Goal: Task Accomplishment & Management: Complete application form

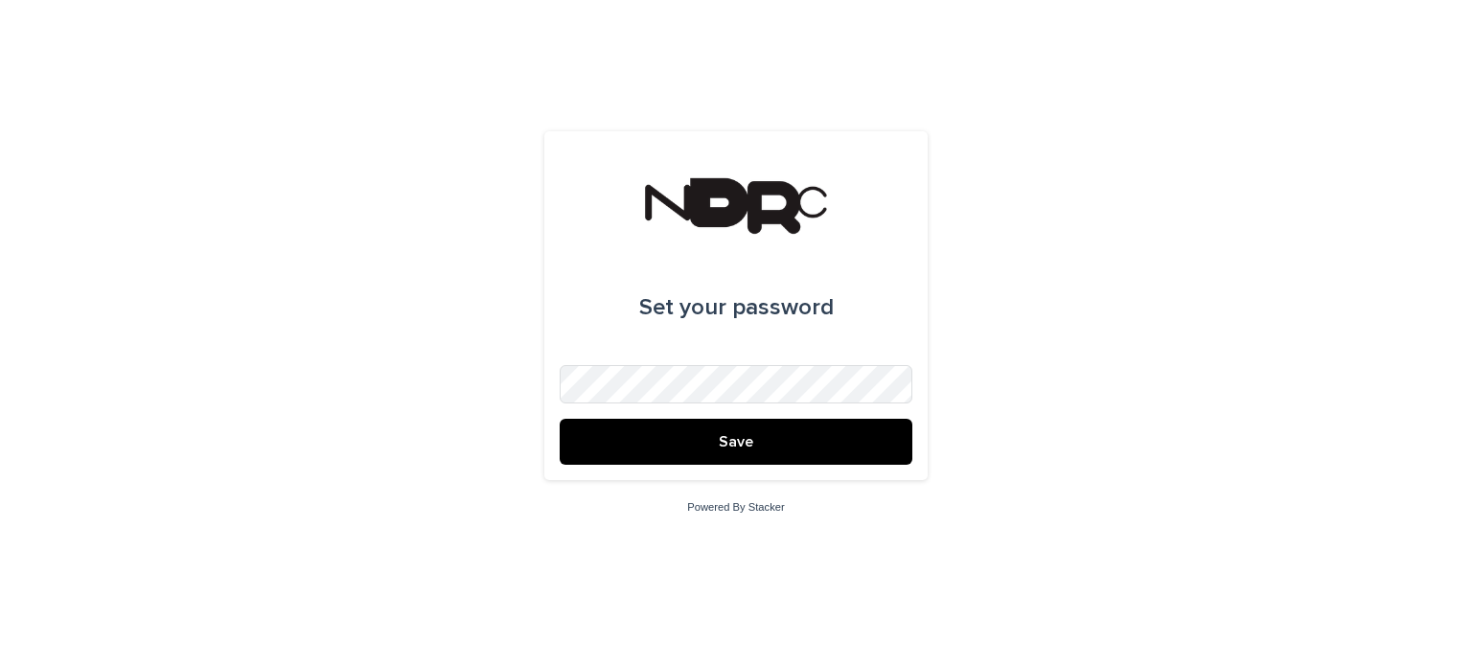
click at [728, 445] on span "Save" at bounding box center [736, 441] width 35 height 15
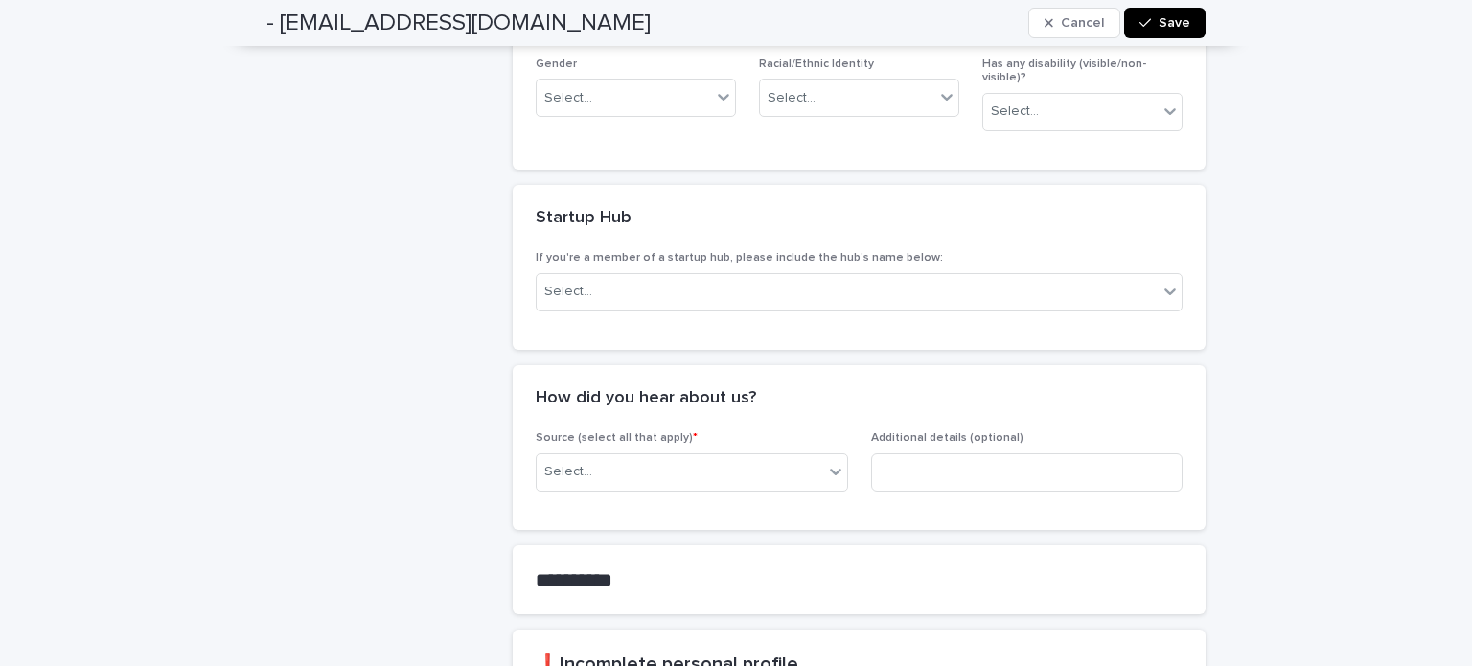
scroll to position [1058, 0]
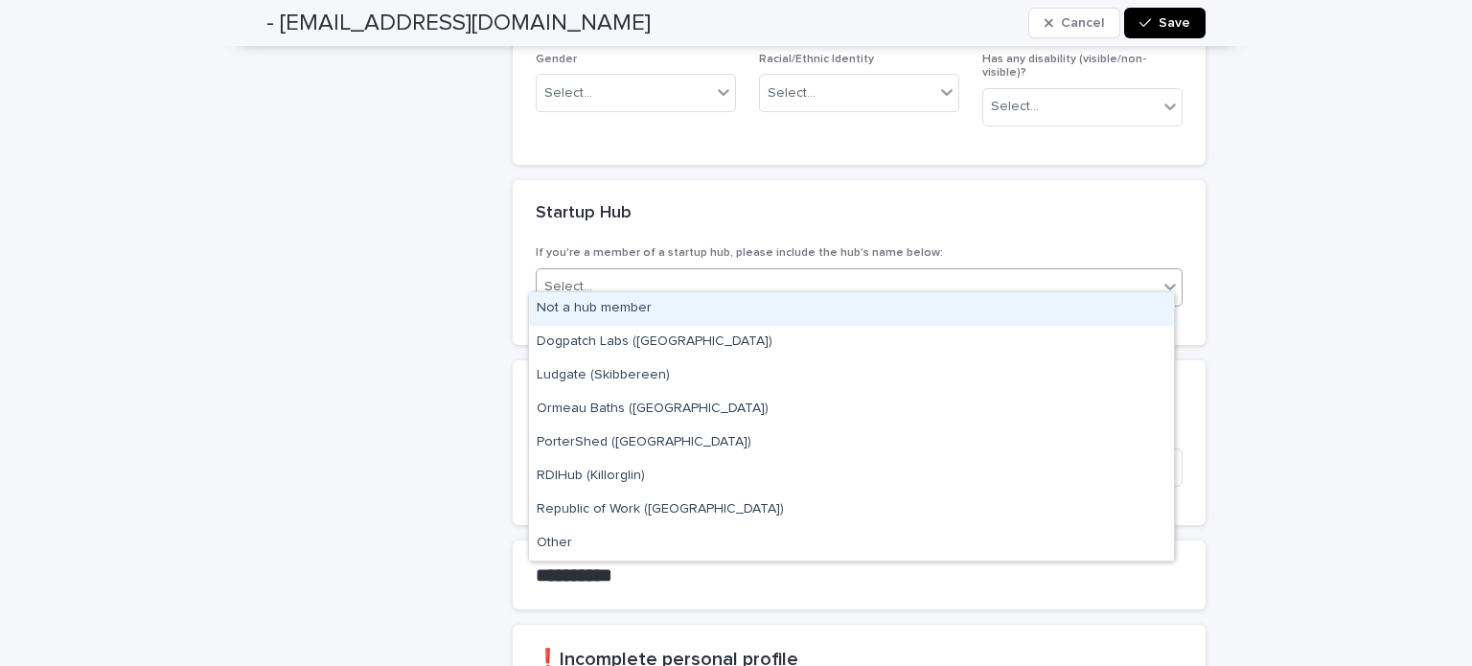
click at [1173, 282] on div at bounding box center [1170, 286] width 23 height 35
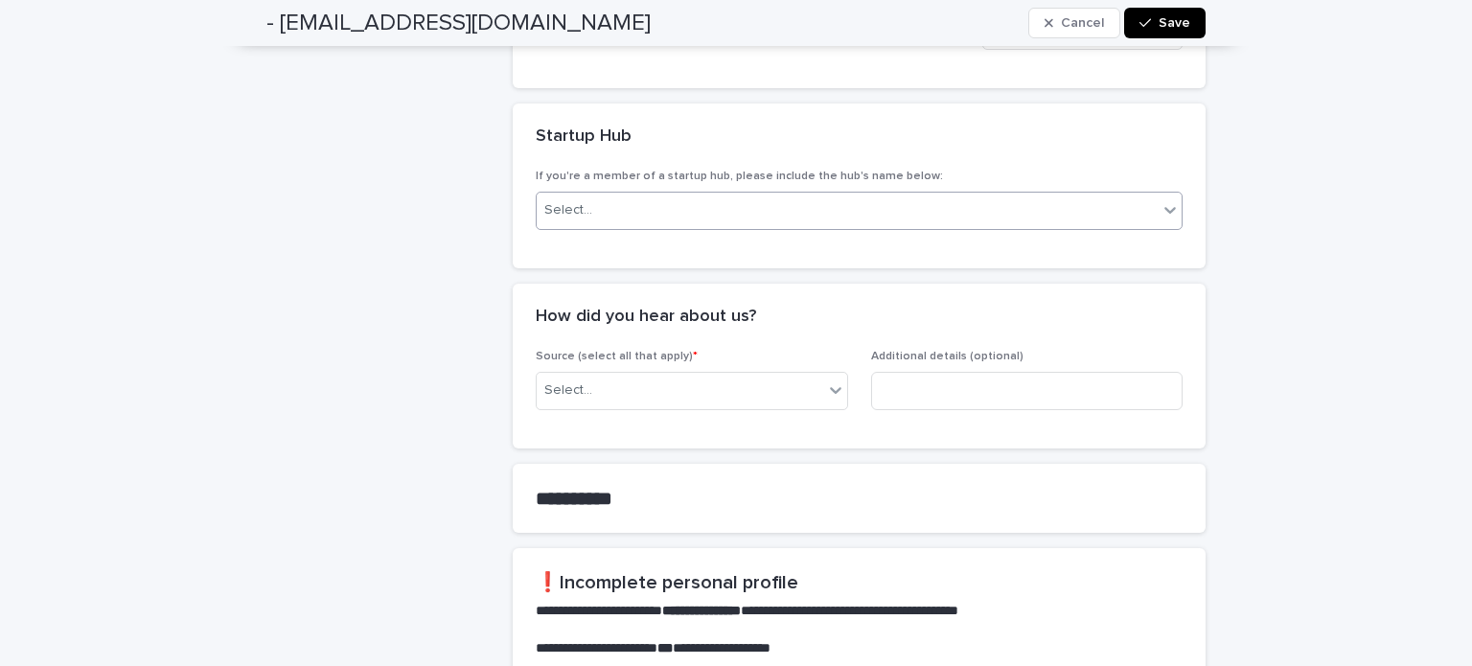
scroll to position [1132, 0]
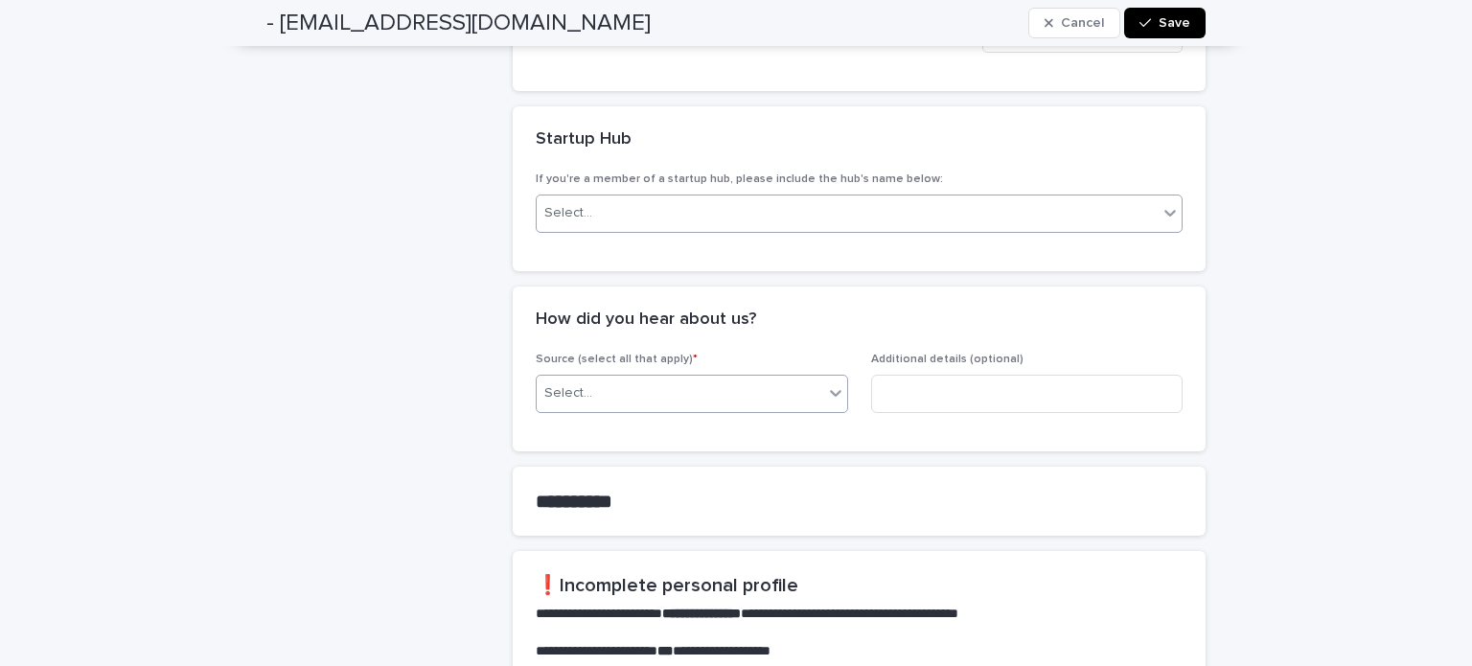
click at [824, 382] on div at bounding box center [835, 393] width 23 height 35
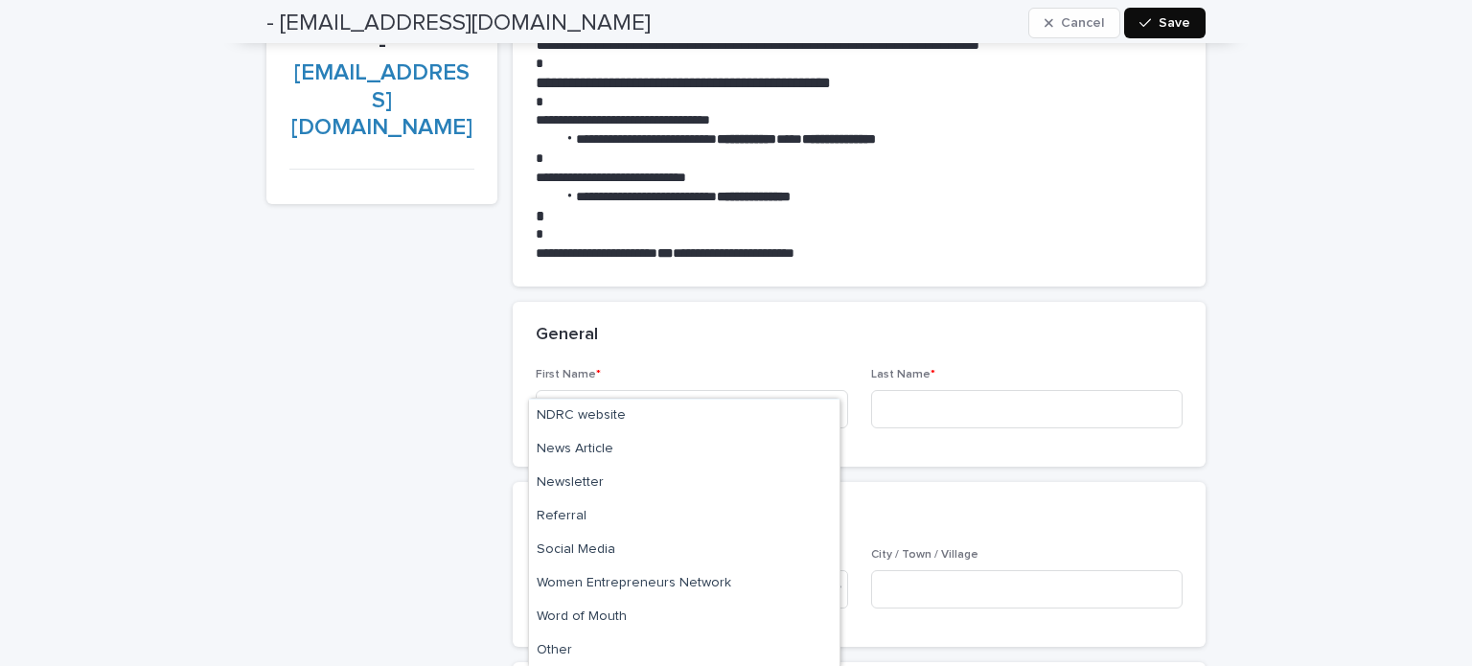
scroll to position [0, 0]
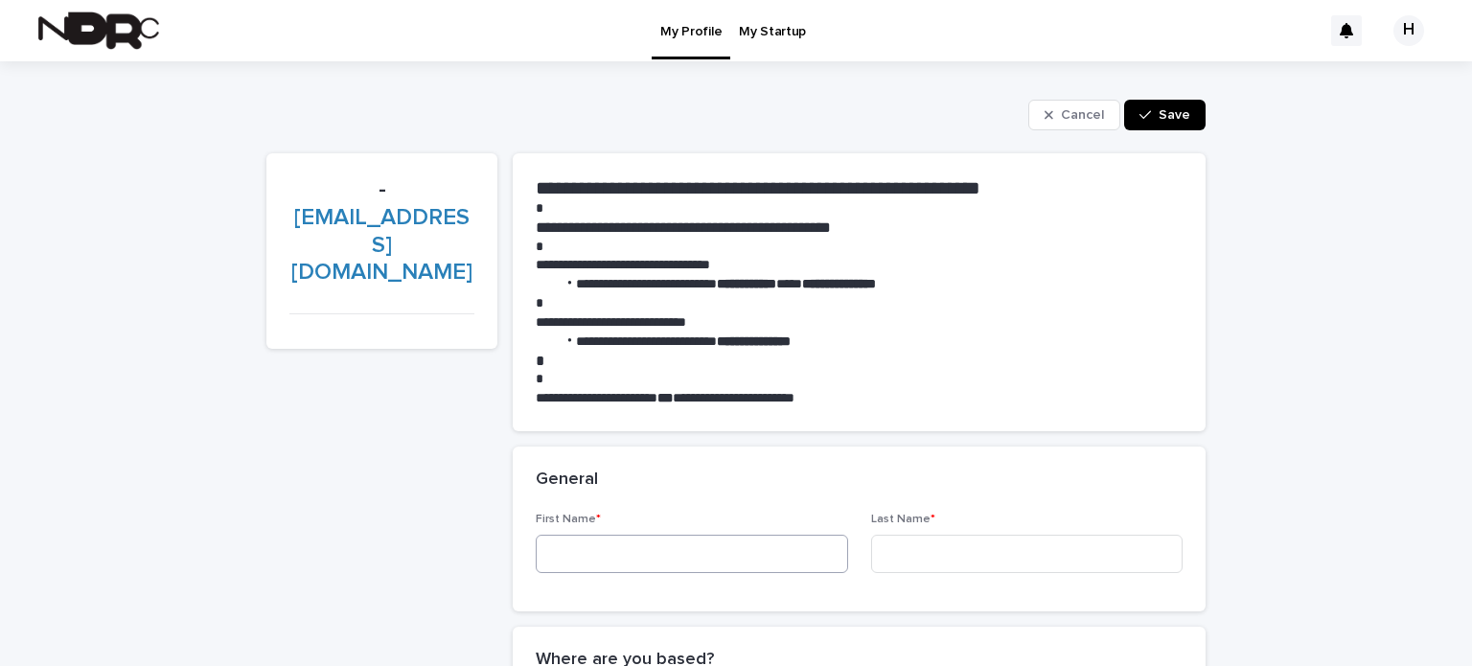
drag, startPoint x: 645, startPoint y: 533, endPoint x: 642, endPoint y: 545, distance: 12.8
click at [644, 541] on div "First Name *" at bounding box center [692, 550] width 312 height 75
click at [640, 555] on input at bounding box center [692, 554] width 312 height 38
type input "*****"
type input "******"
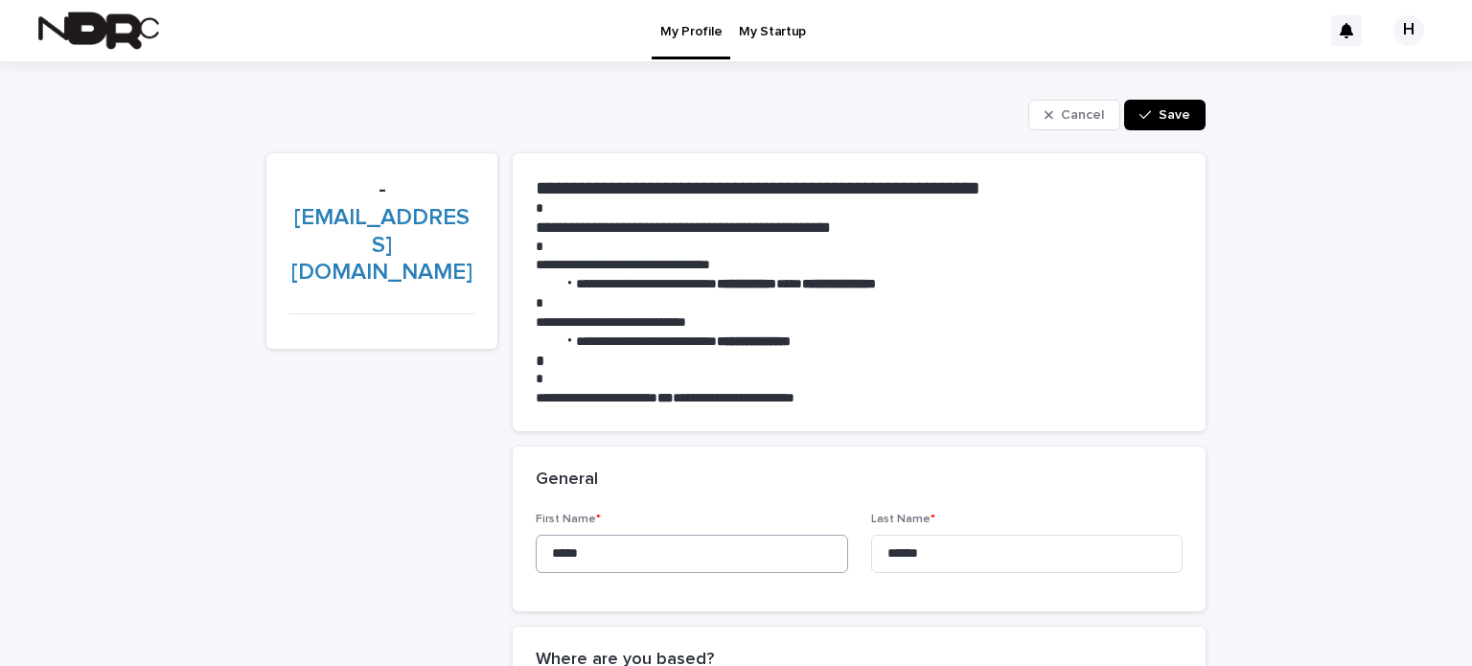
type input "******"
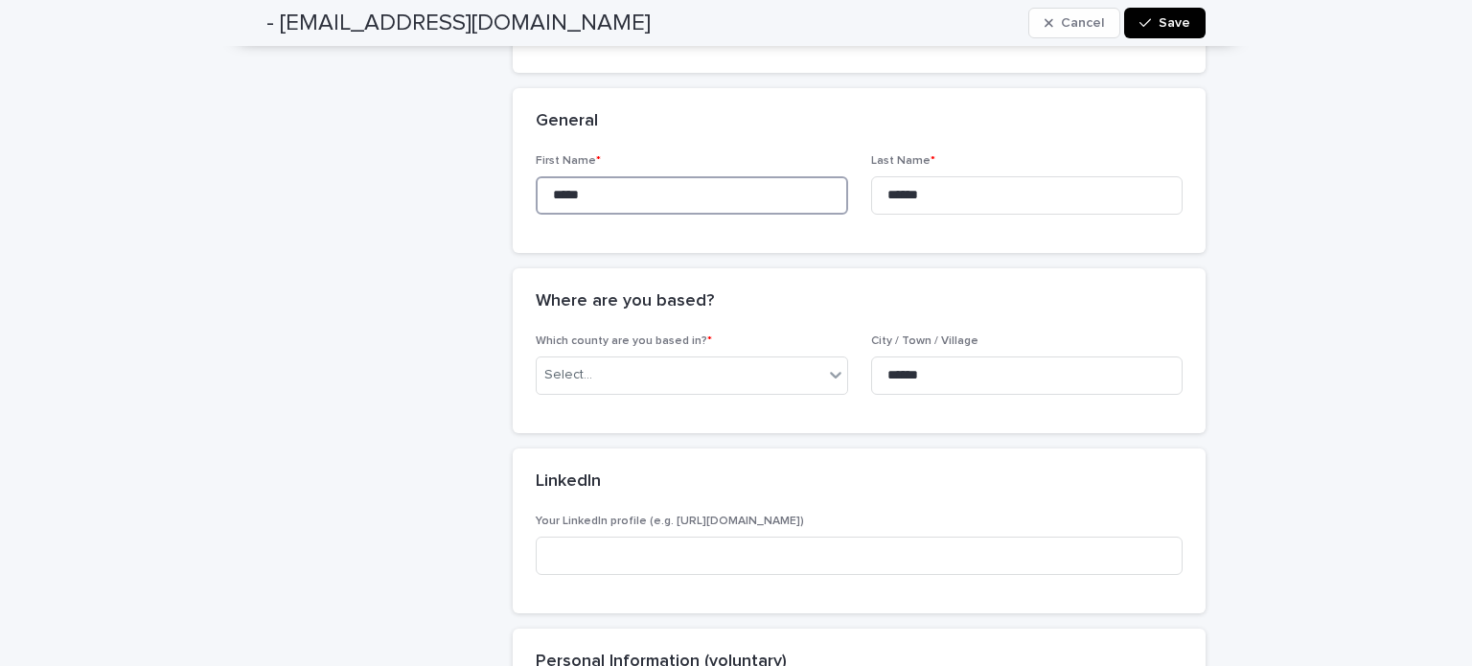
scroll to position [399, 0]
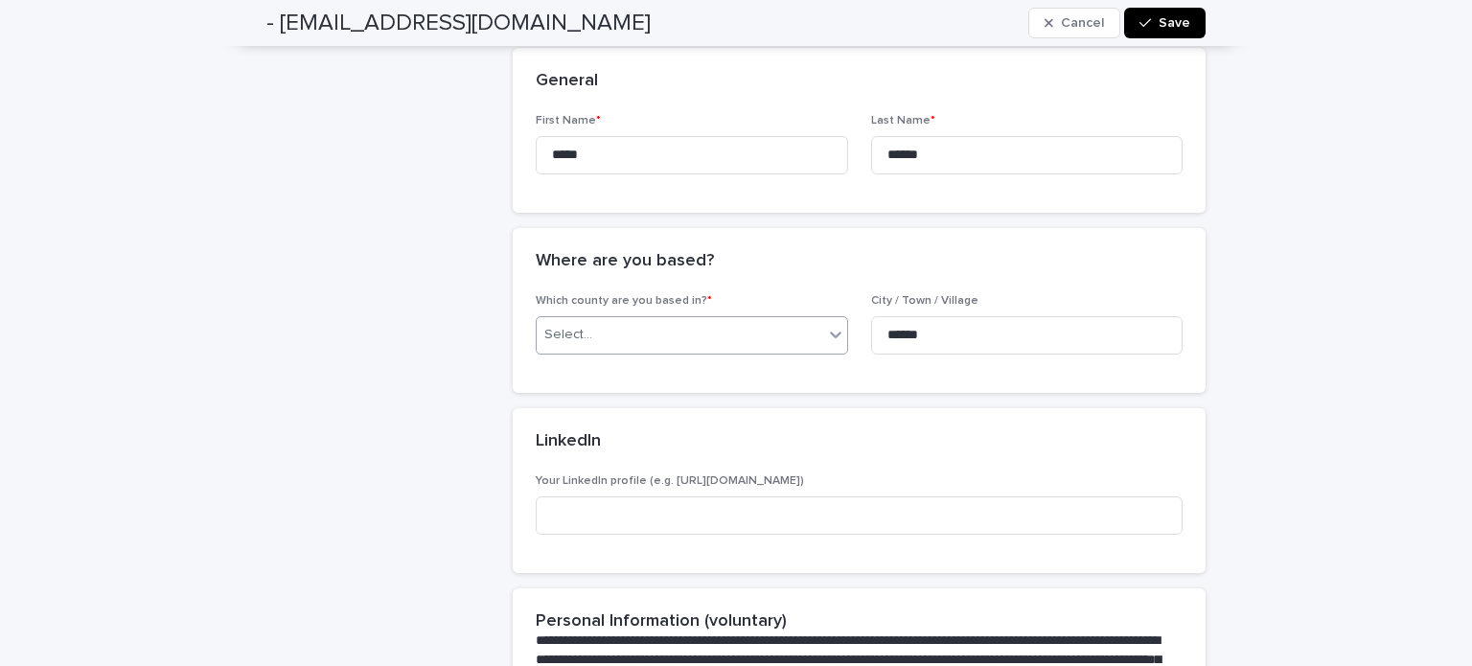
click at [775, 336] on div "Select..." at bounding box center [680, 335] width 287 height 32
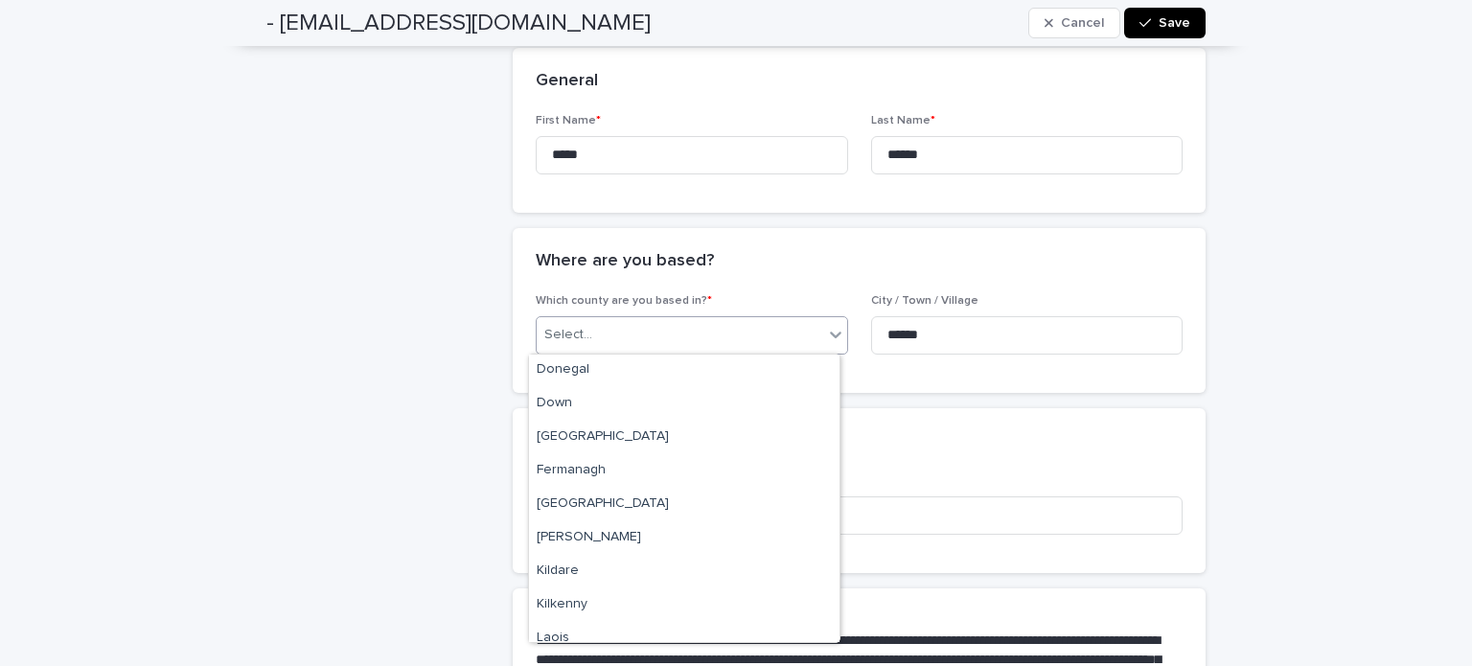
scroll to position [182, 0]
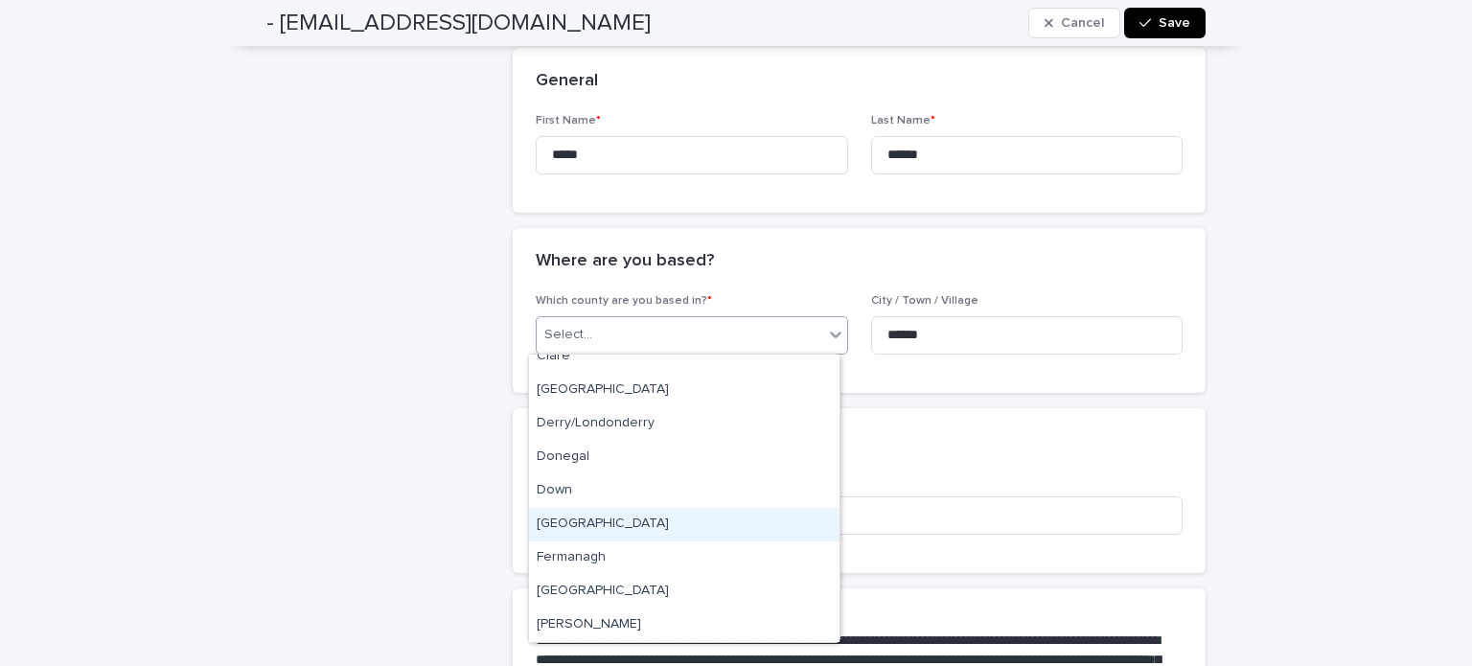
click at [698, 522] on div "[GEOGRAPHIC_DATA]" at bounding box center [684, 525] width 311 height 34
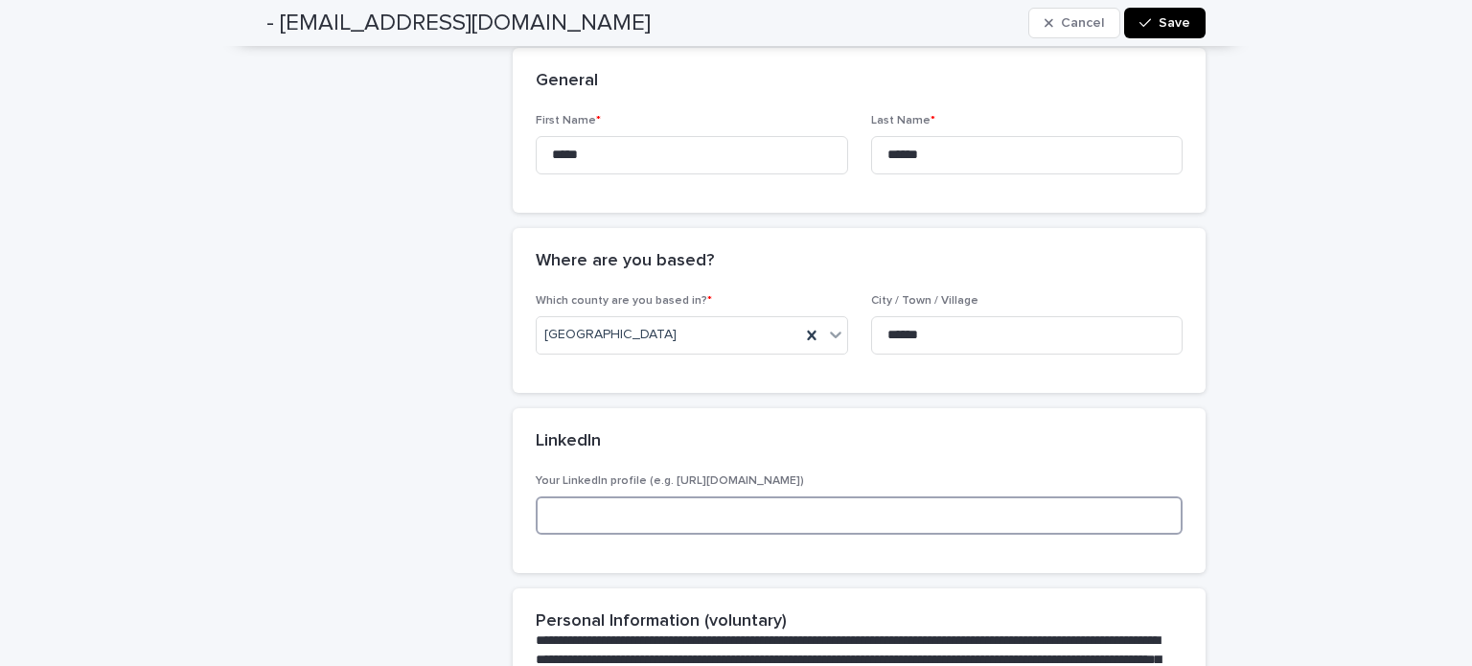
click at [709, 515] on input at bounding box center [859, 515] width 647 height 38
paste input "**********"
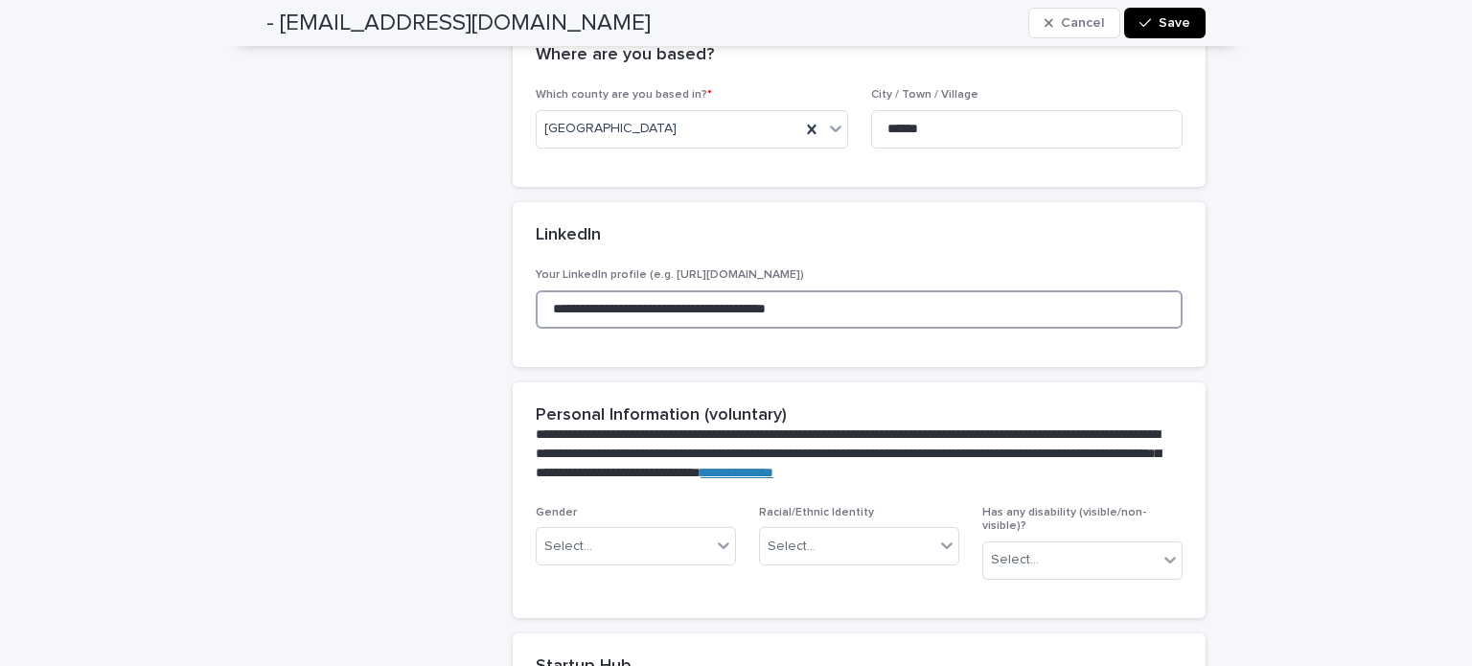
scroll to position [769, 0]
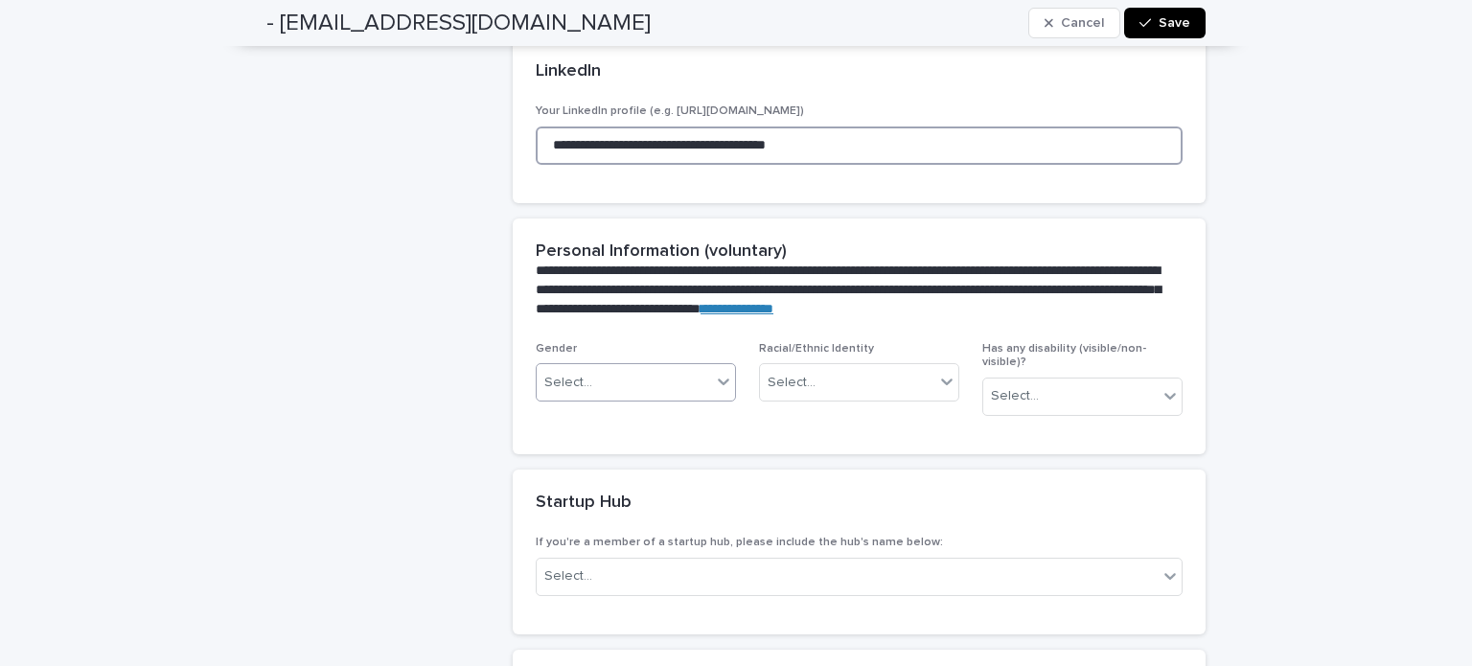
type input "**********"
click at [702, 389] on div "Select..." at bounding box center [624, 383] width 174 height 32
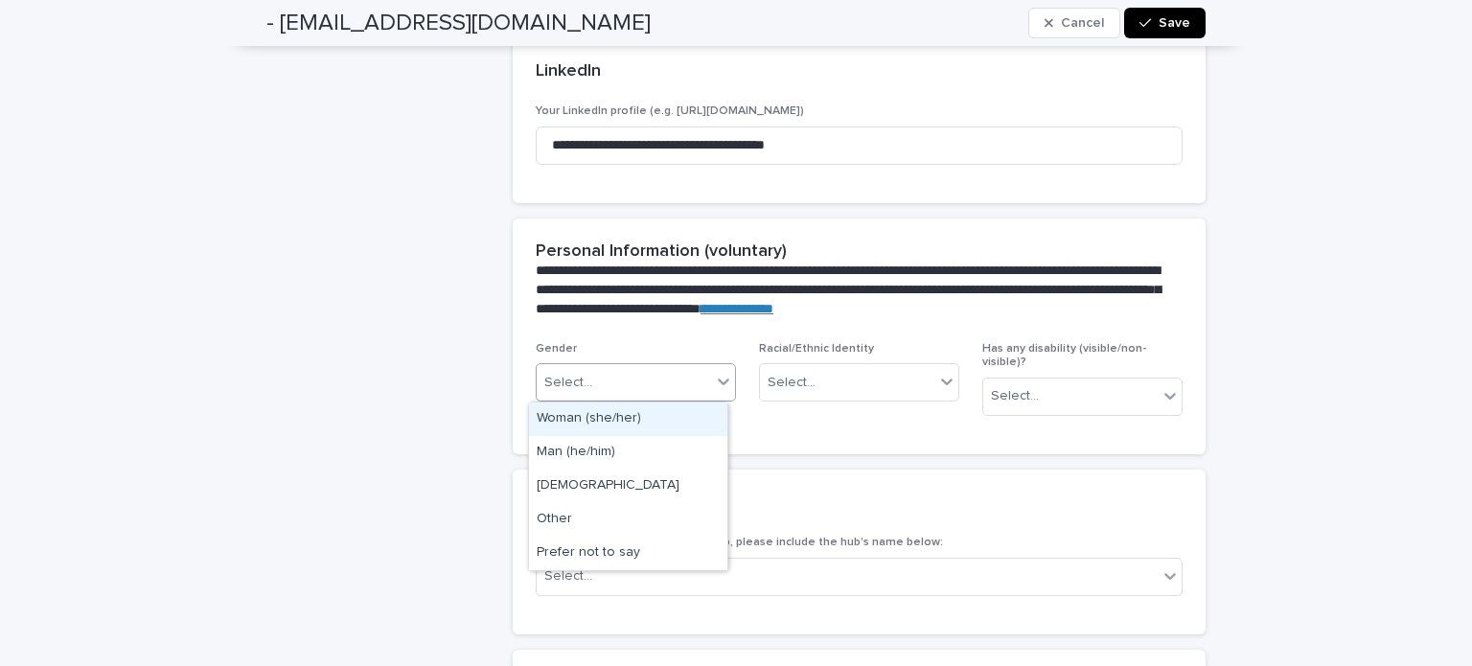
click at [635, 420] on div "Woman (she/her)" at bounding box center [628, 420] width 198 height 34
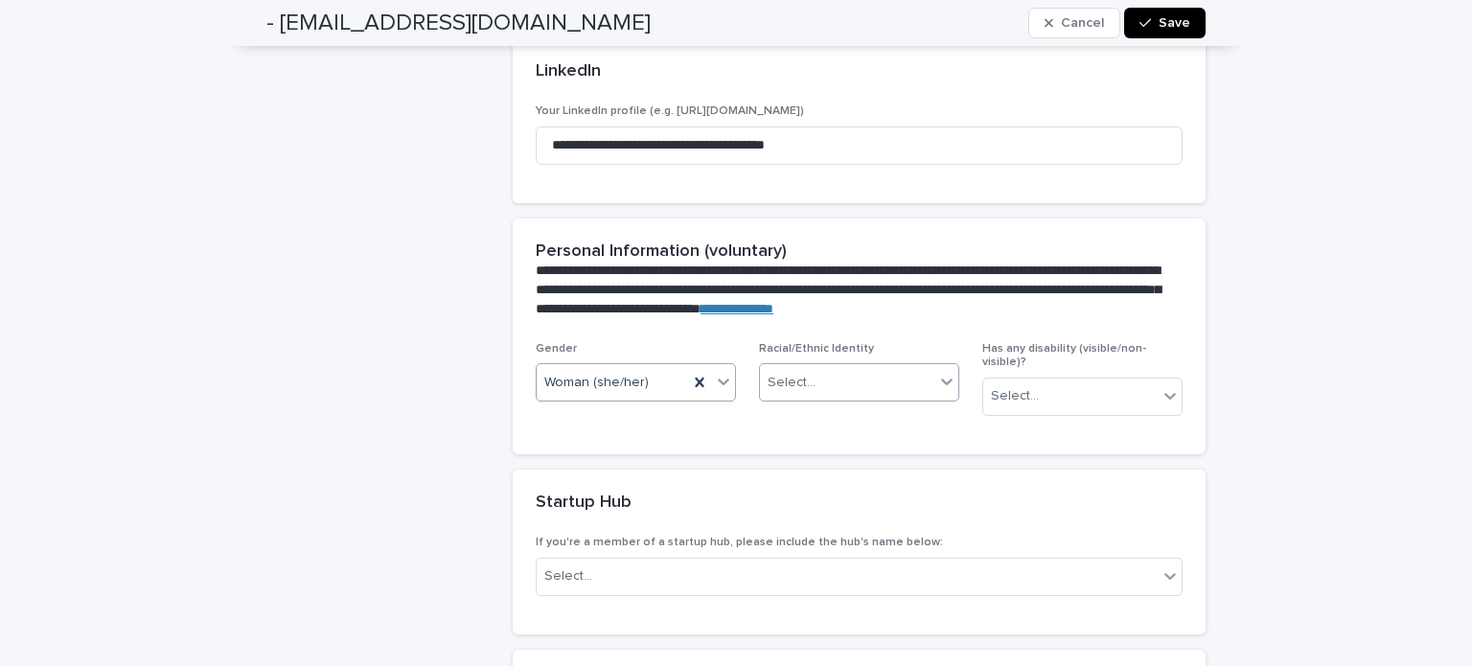
click at [823, 387] on div "Select..." at bounding box center [847, 383] width 174 height 32
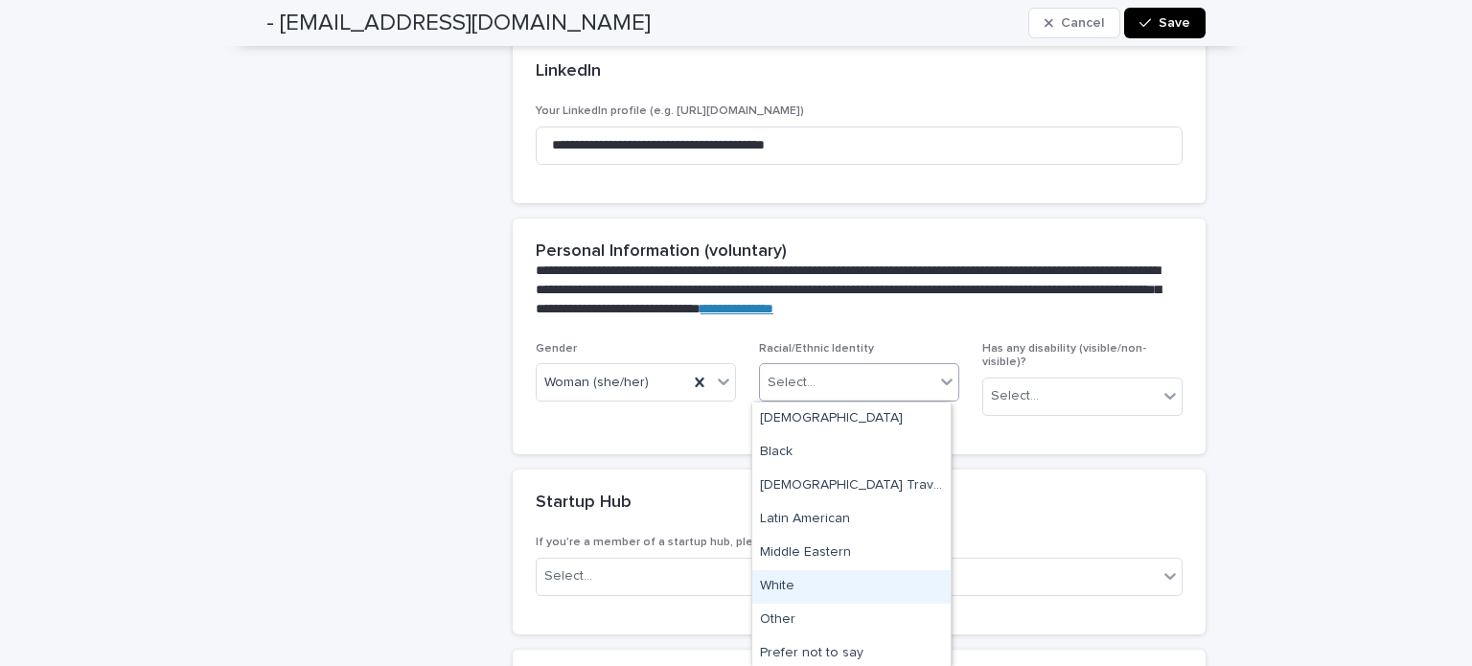
scroll to position [3, 0]
drag, startPoint x: 858, startPoint y: 529, endPoint x: 789, endPoint y: 582, distance: 86.8
click at [789, 585] on div "White" at bounding box center [851, 584] width 198 height 34
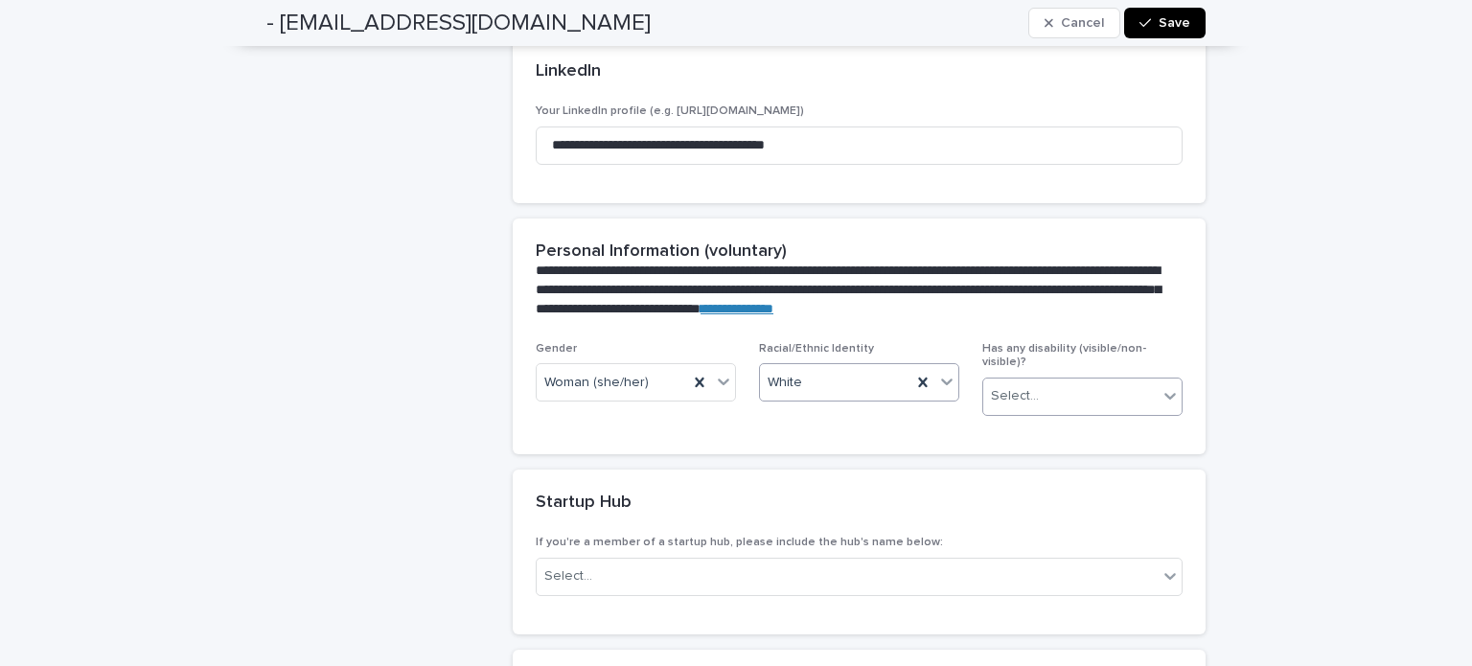
click at [1038, 388] on div "Select..." at bounding box center [1070, 396] width 174 height 32
click at [1018, 448] on div "No" at bounding box center [1075, 453] width 198 height 34
click at [682, 561] on div "Select..." at bounding box center [847, 577] width 621 height 32
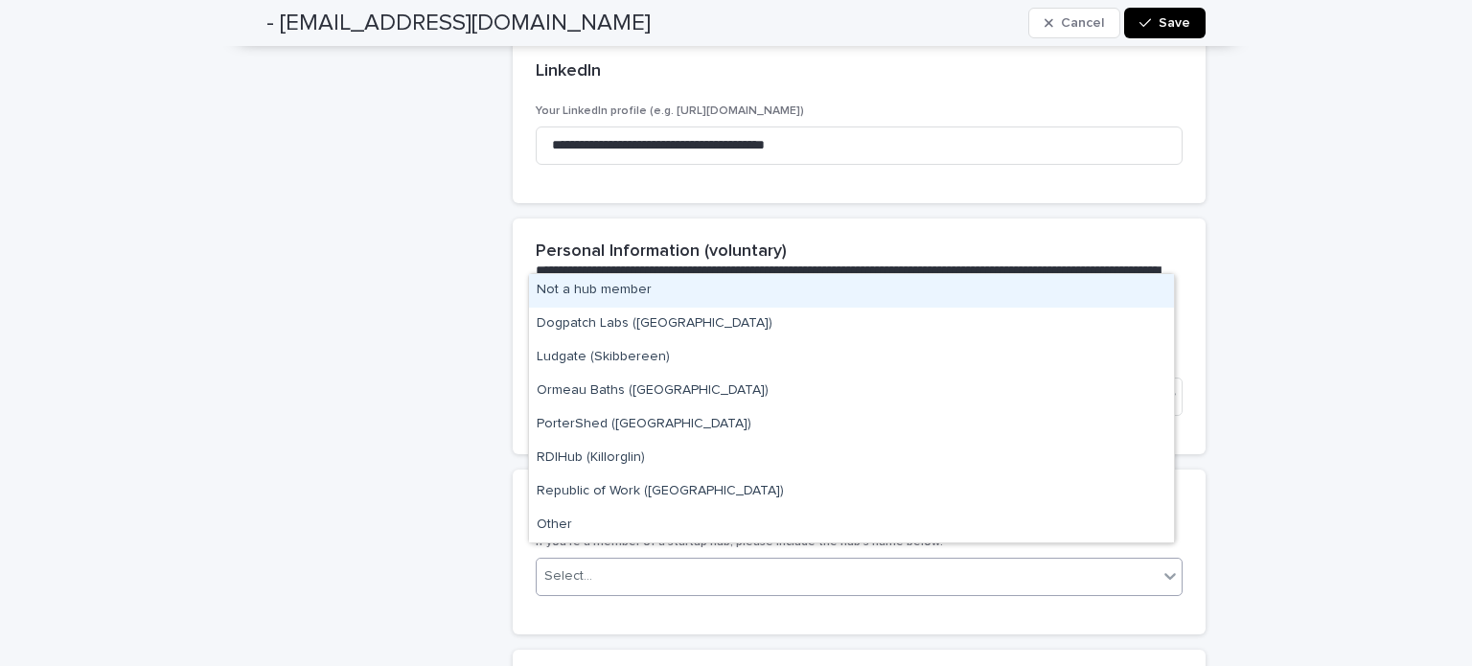
click at [558, 303] on div "Not a hub member" at bounding box center [851, 291] width 645 height 34
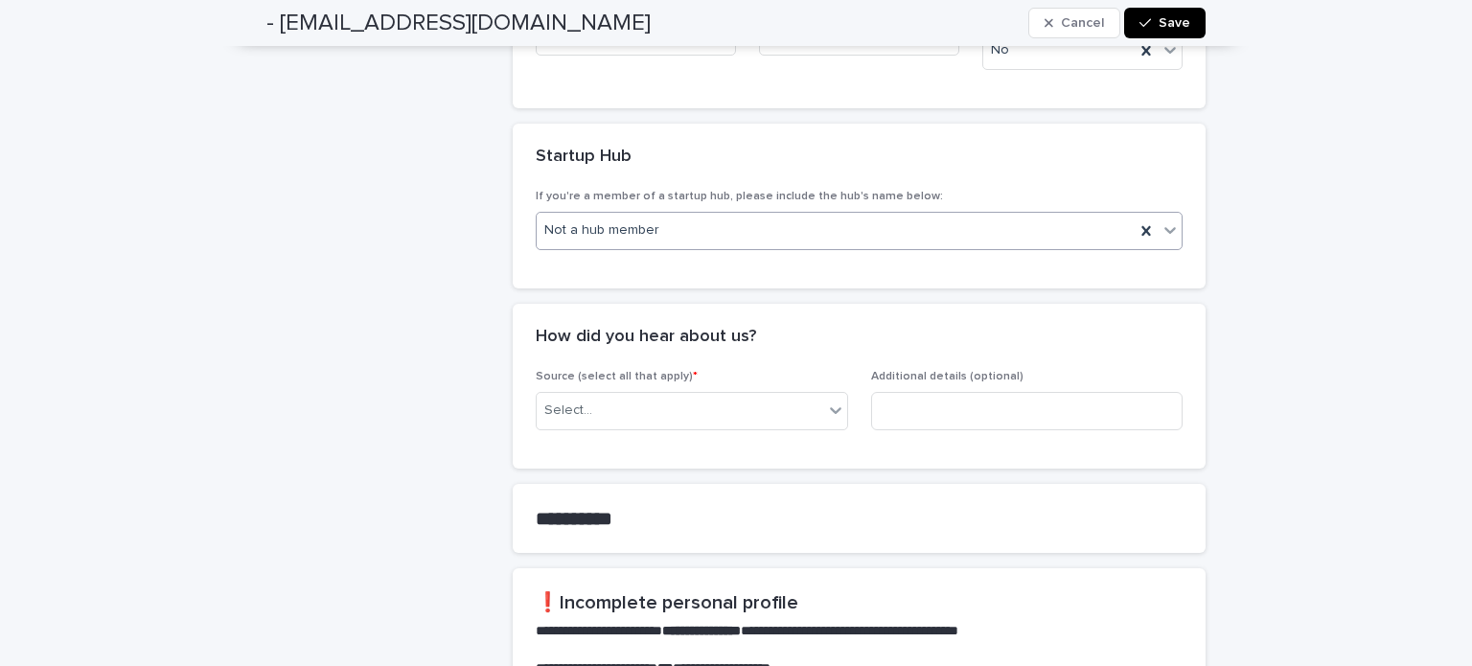
scroll to position [1189, 0]
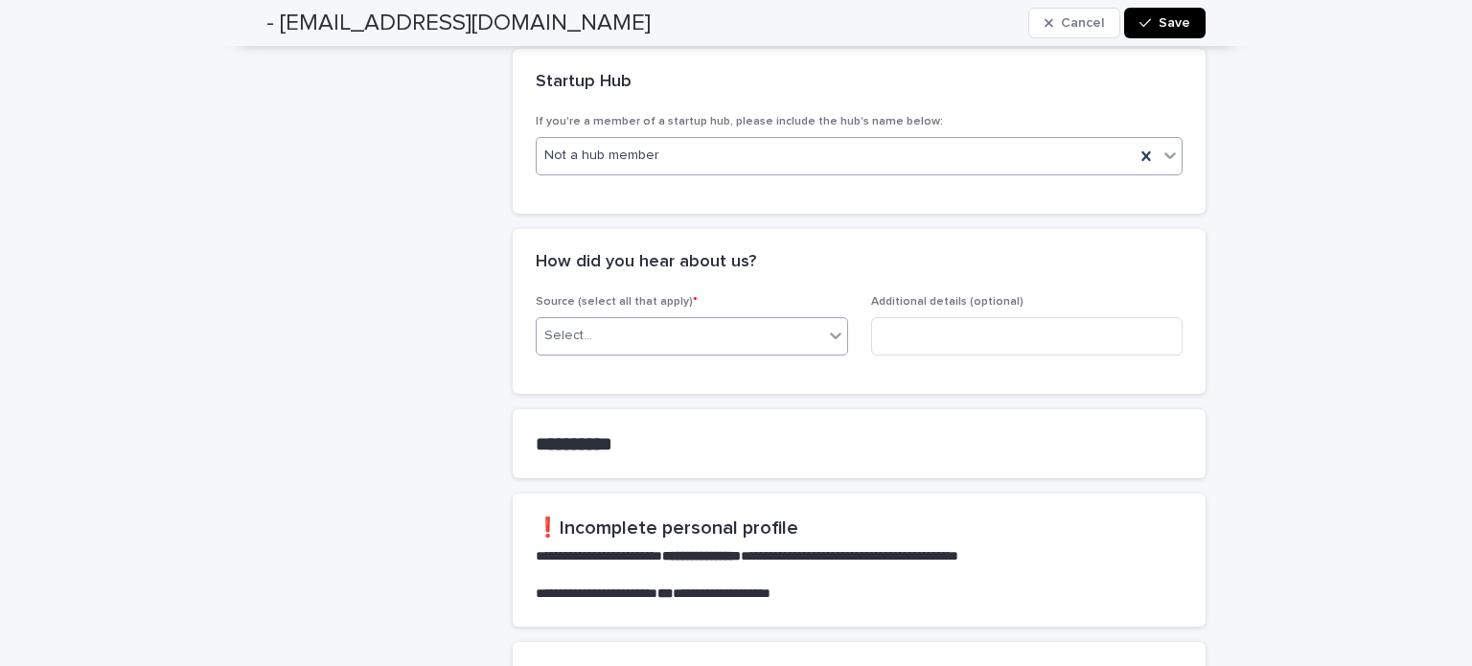
click at [674, 320] on div "Select..." at bounding box center [680, 336] width 287 height 32
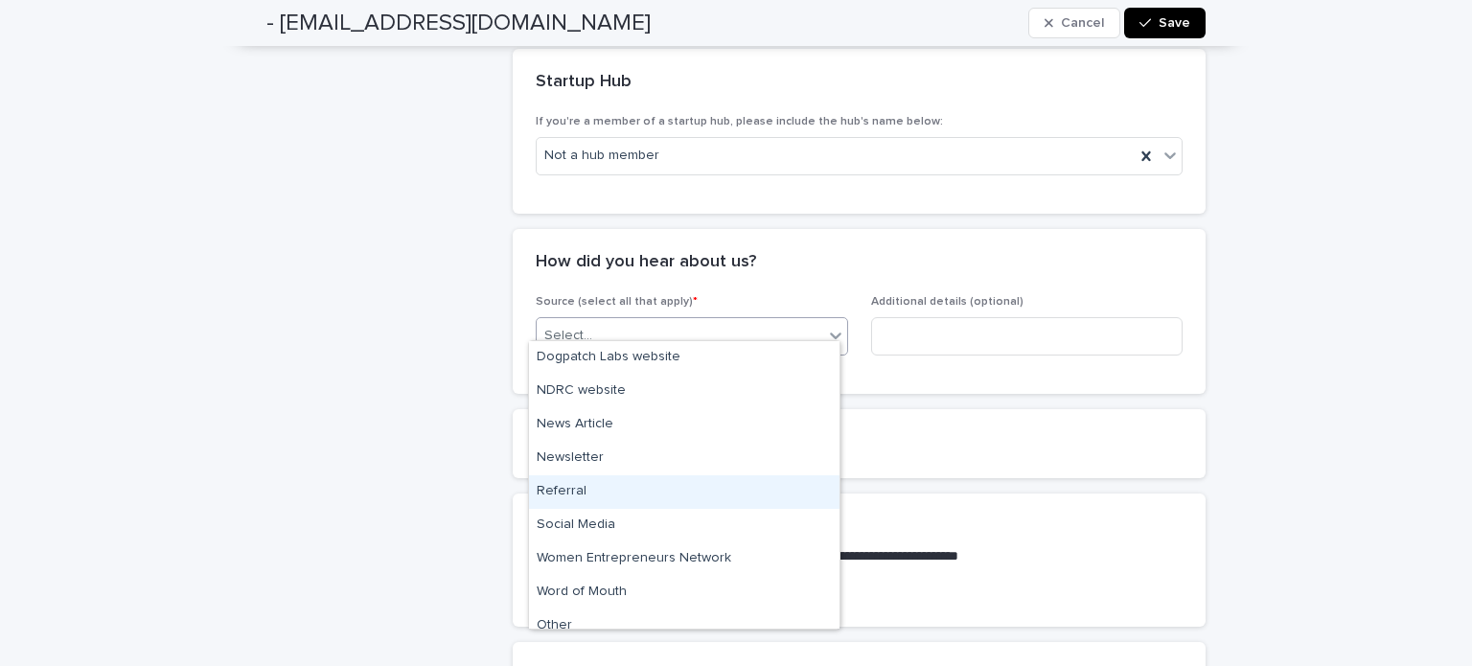
click at [594, 494] on div "Referral" at bounding box center [684, 492] width 311 height 34
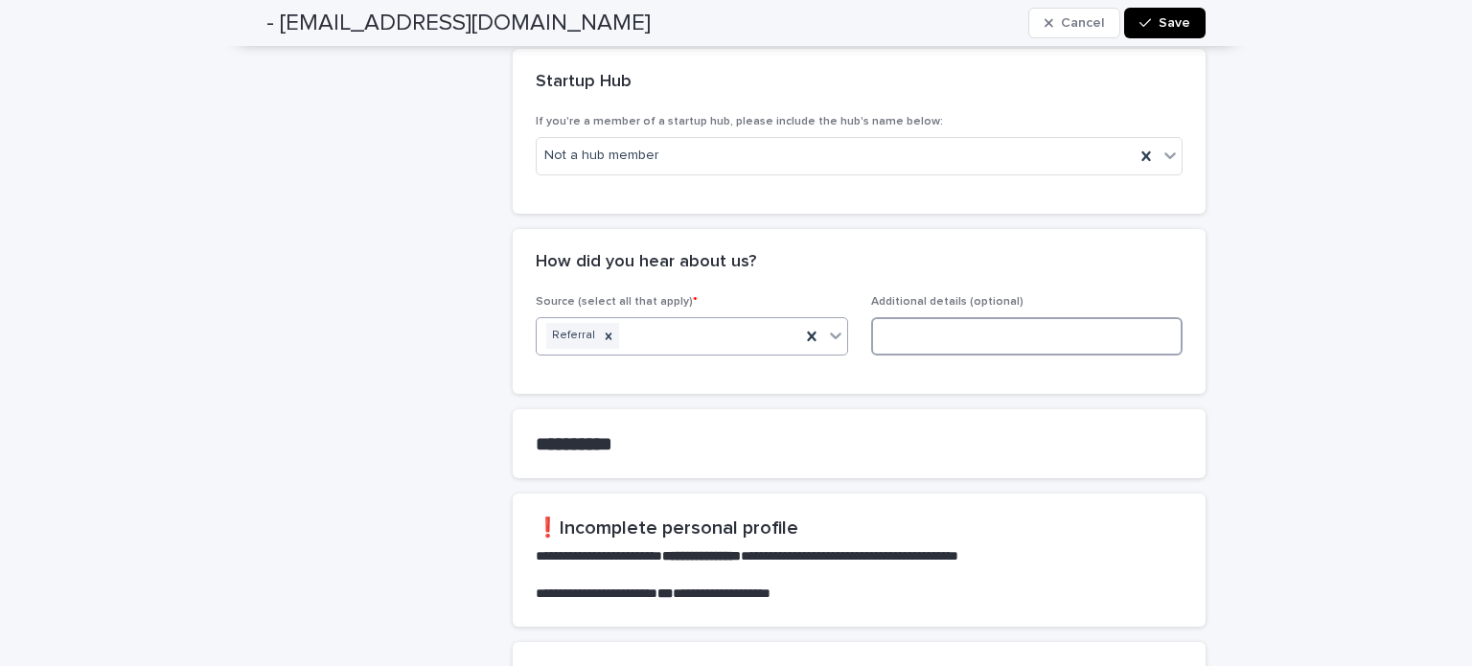
click at [953, 326] on input at bounding box center [1027, 336] width 312 height 38
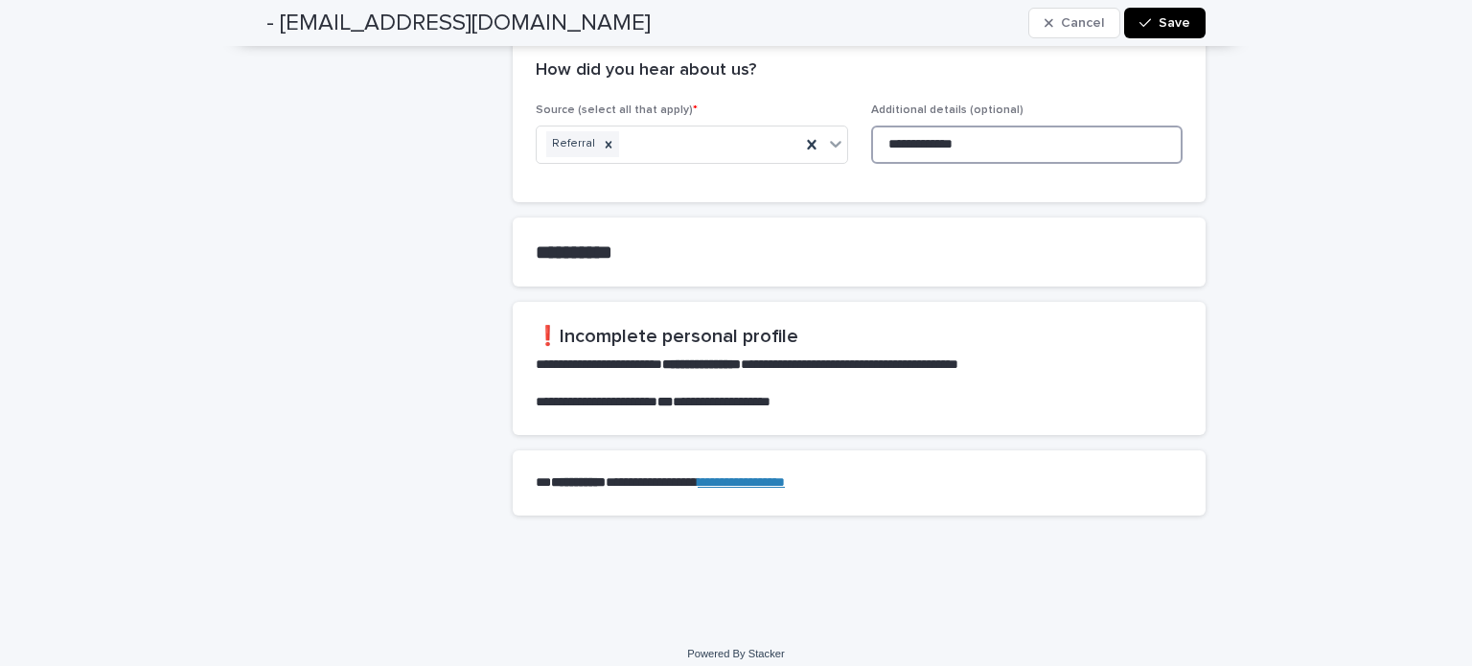
type input "**********"
click at [1163, 28] on span "Save" at bounding box center [1175, 22] width 32 height 13
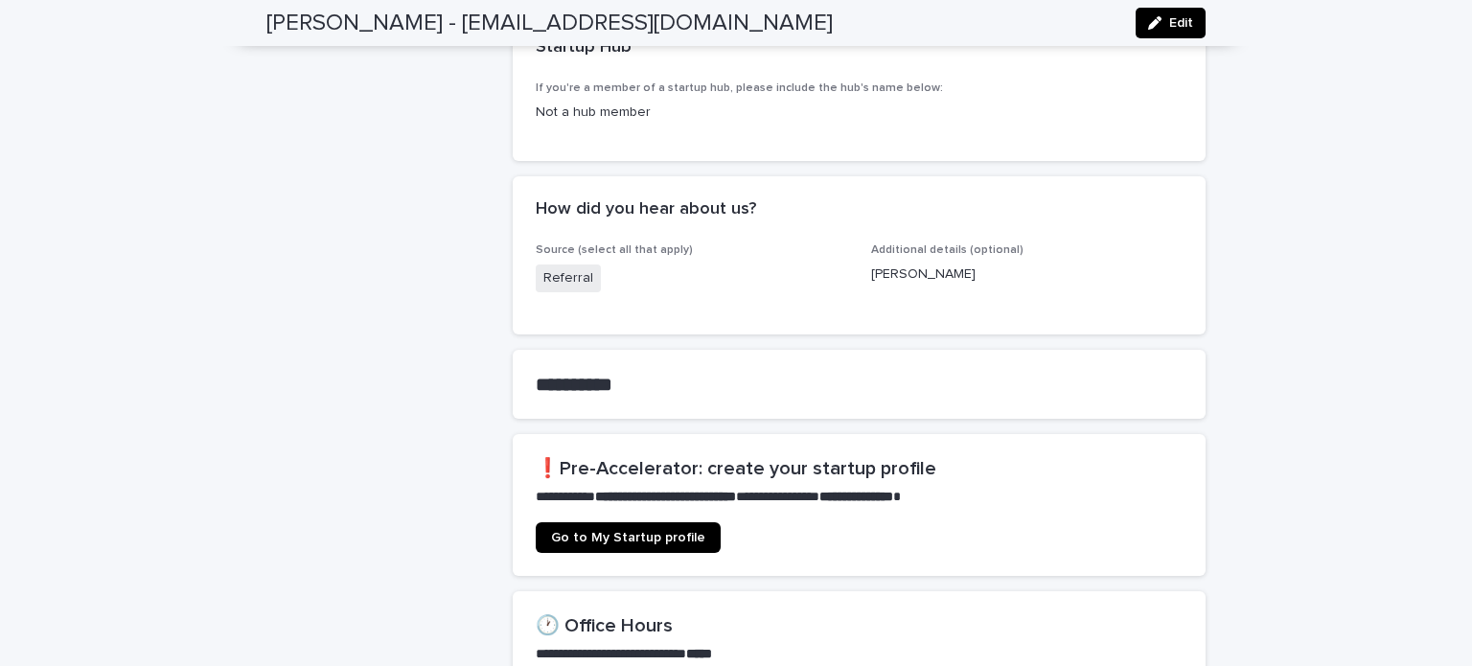
scroll to position [862, 0]
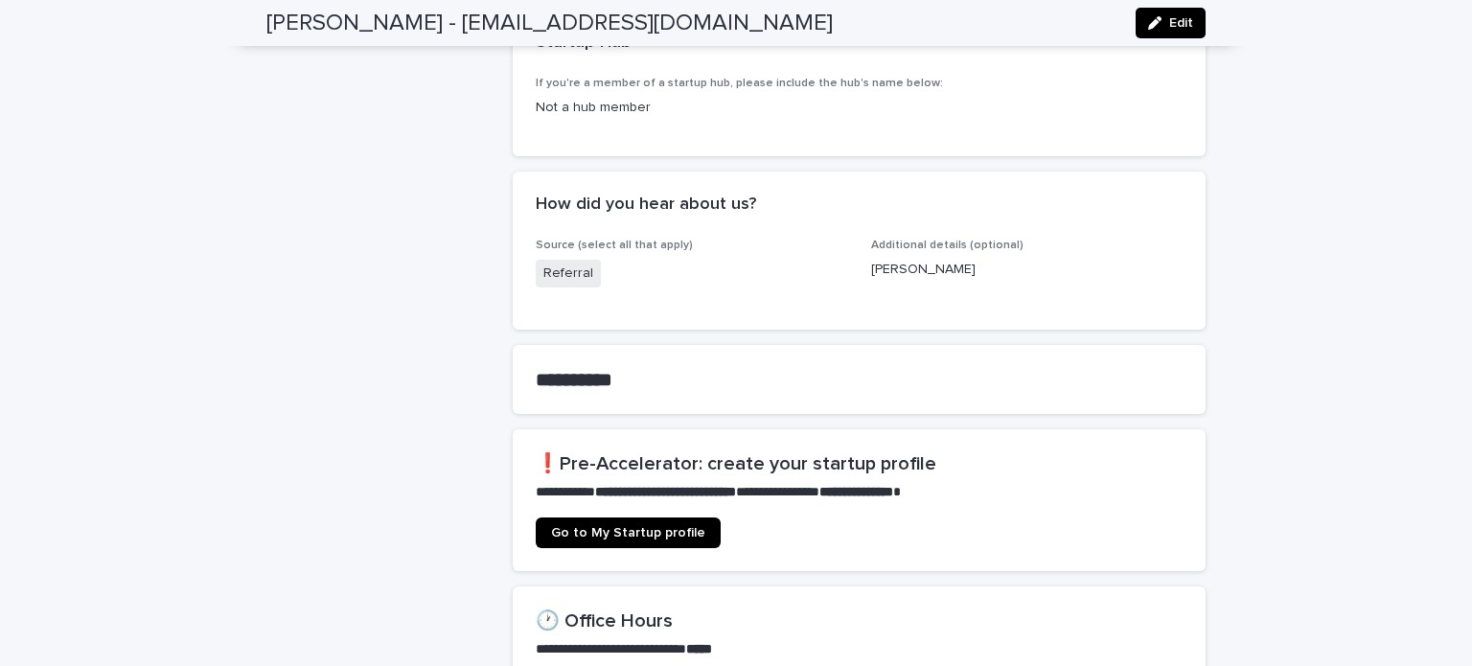
click at [606, 526] on span "Go to My Startup profile" at bounding box center [628, 532] width 154 height 13
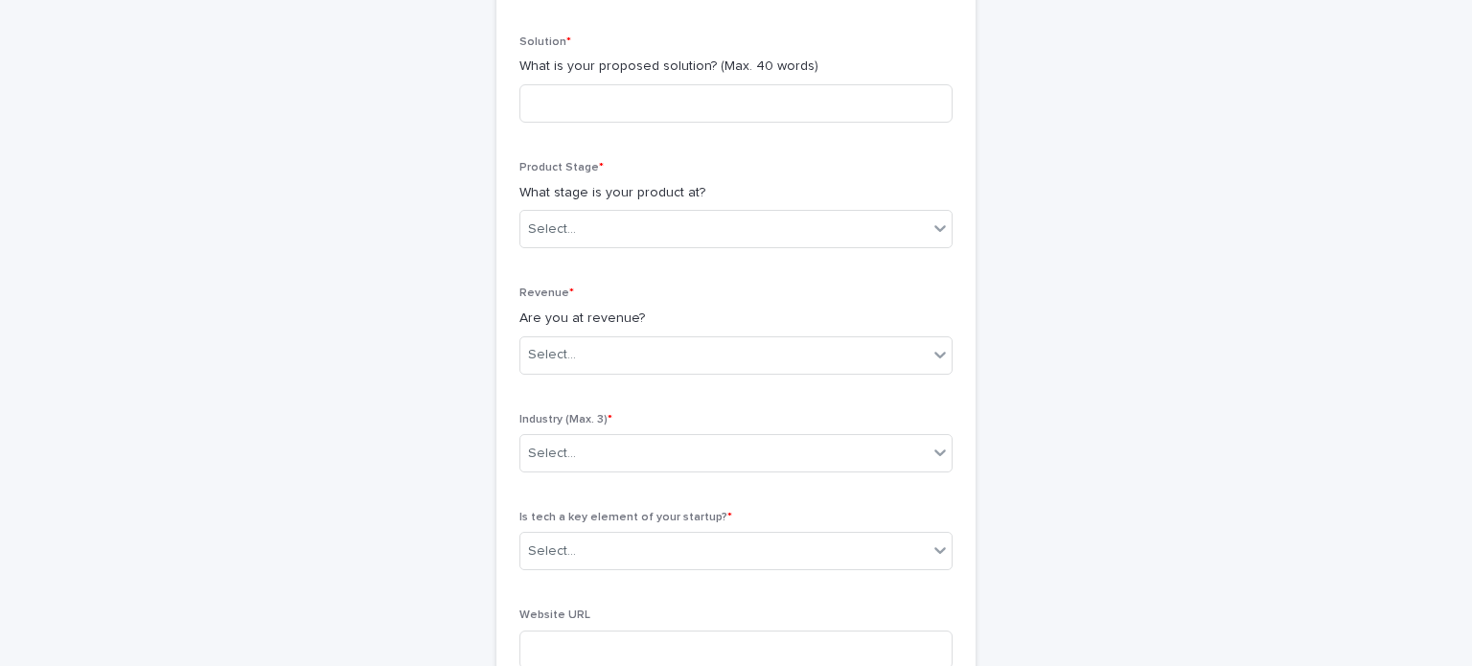
scroll to position [787, 0]
click at [650, 225] on div "Select..." at bounding box center [723, 228] width 407 height 32
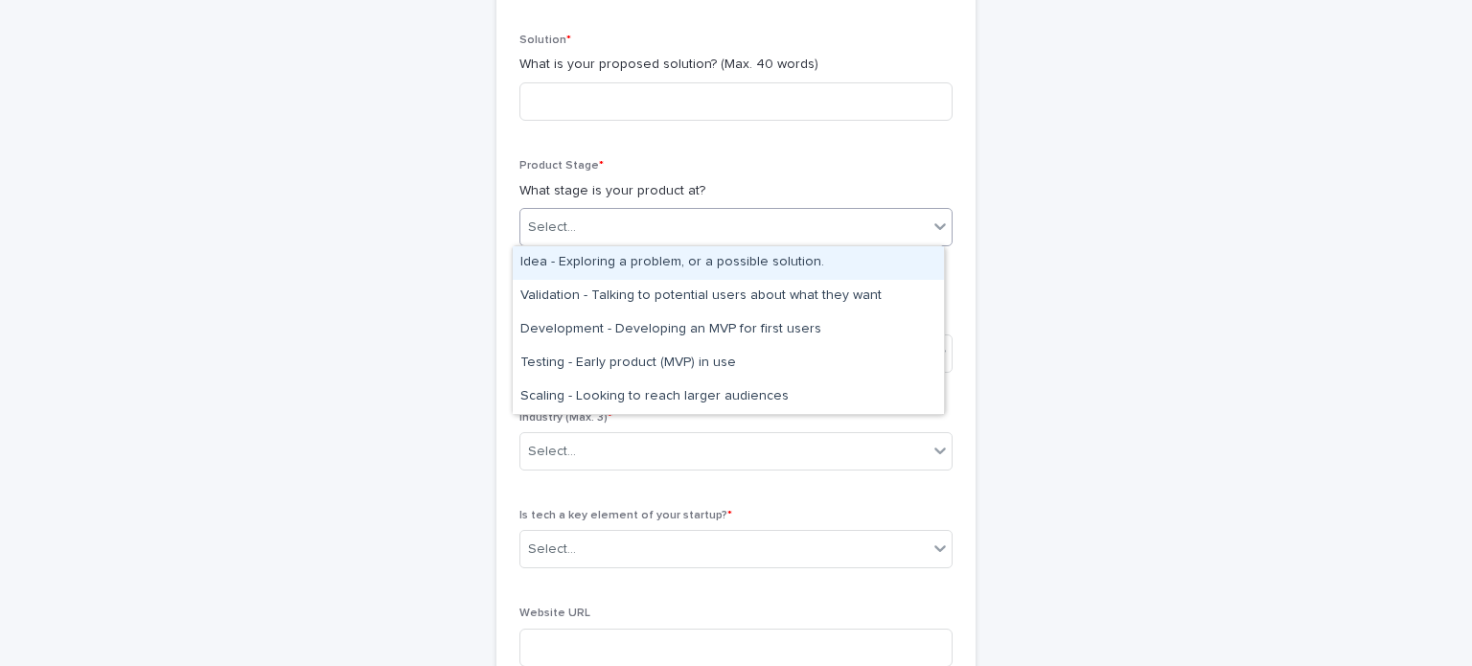
click at [1144, 283] on div "**********" at bounding box center [735, 102] width 939 height 1653
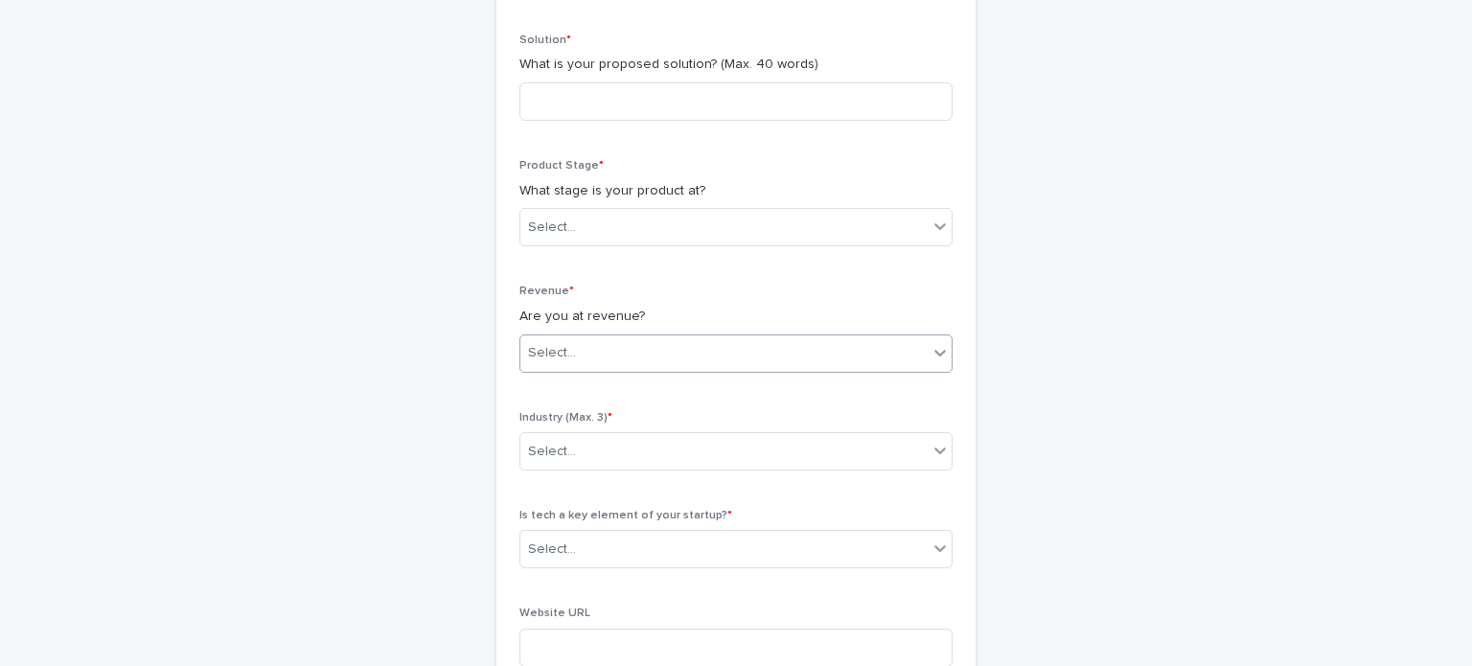
click at [843, 347] on div "Select..." at bounding box center [723, 353] width 407 height 32
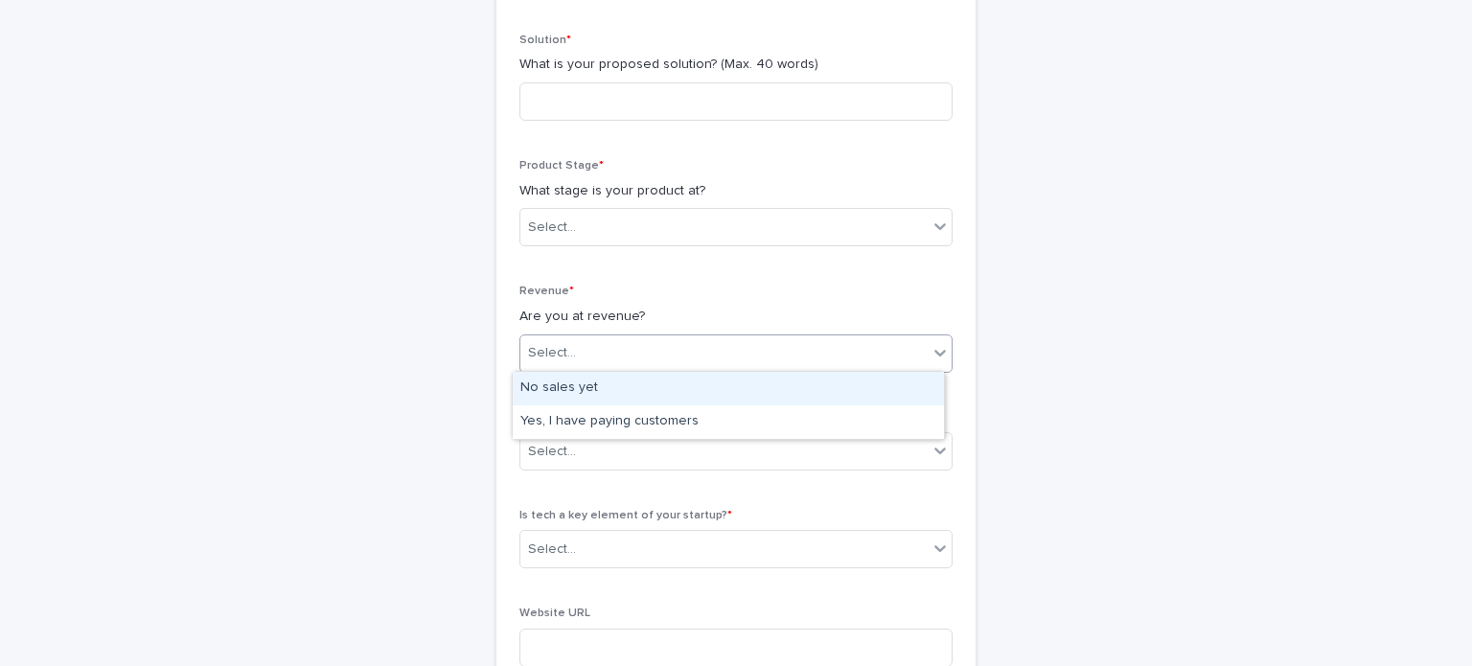
click at [1165, 379] on div "**********" at bounding box center [735, 102] width 939 height 1653
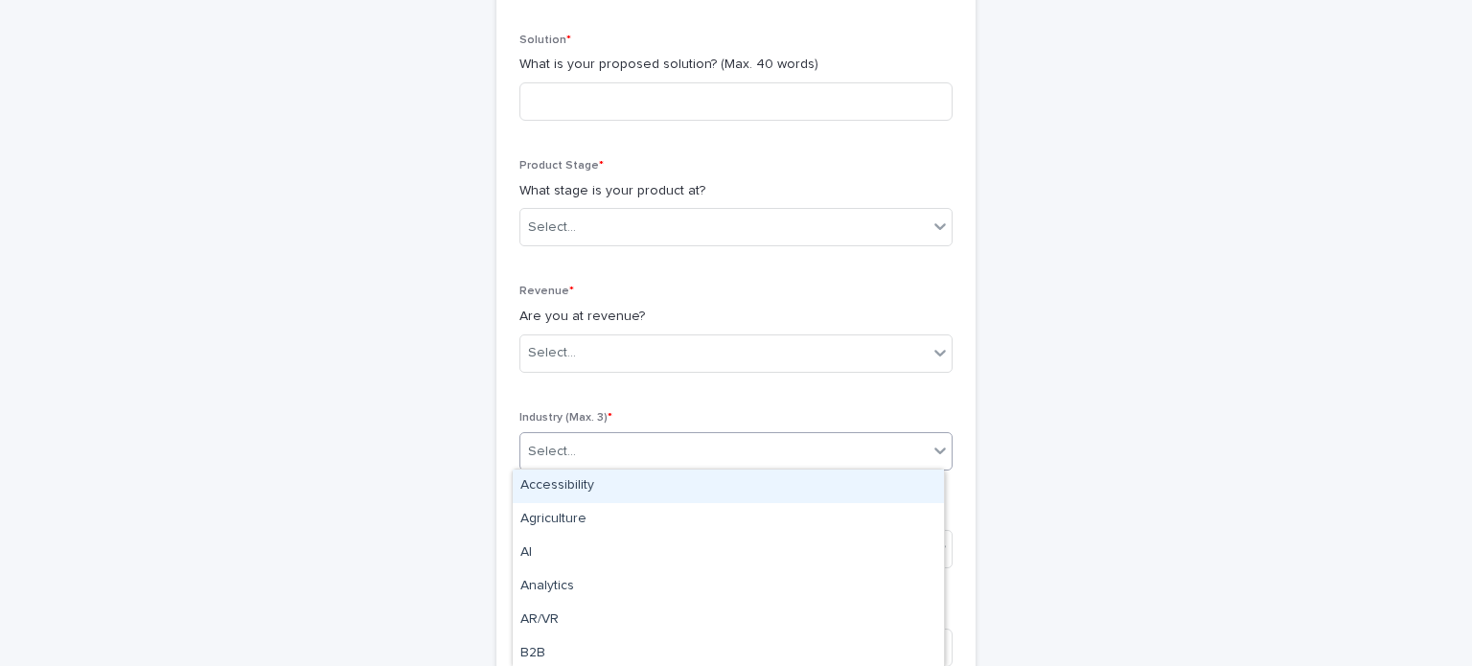
click at [776, 447] on div "Select..." at bounding box center [723, 452] width 407 height 32
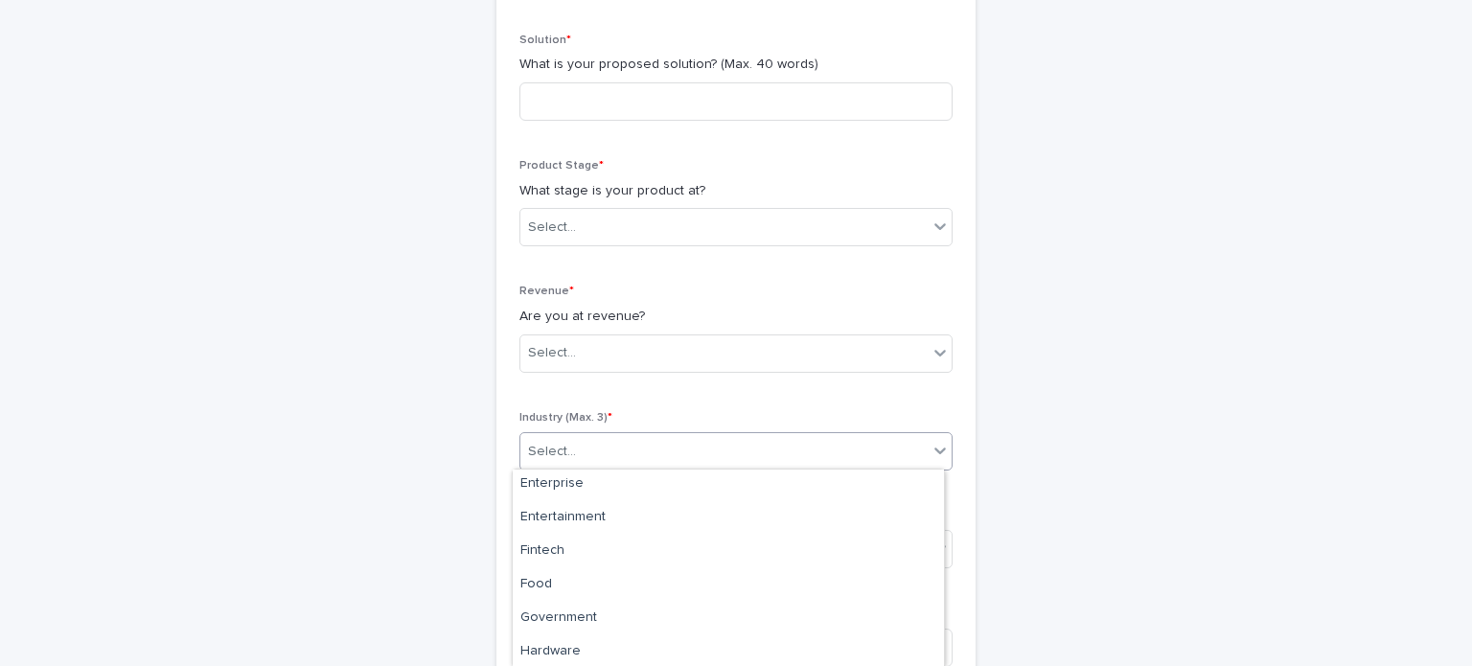
scroll to position [655, 0]
click at [1074, 515] on div "**********" at bounding box center [735, 102] width 939 height 1653
click at [935, 546] on icon at bounding box center [940, 549] width 12 height 7
click at [1297, 421] on div "**********" at bounding box center [736, 150] width 1472 height 1749
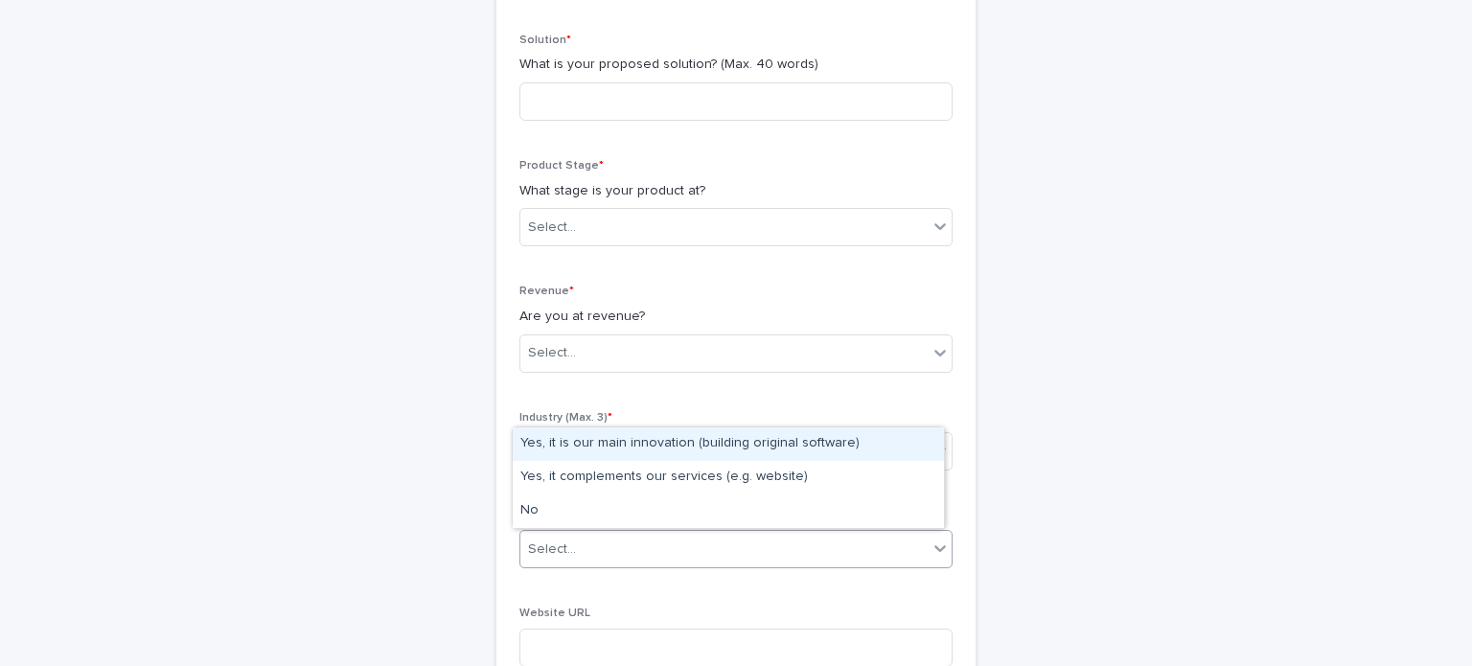
click at [938, 551] on icon at bounding box center [940, 548] width 19 height 19
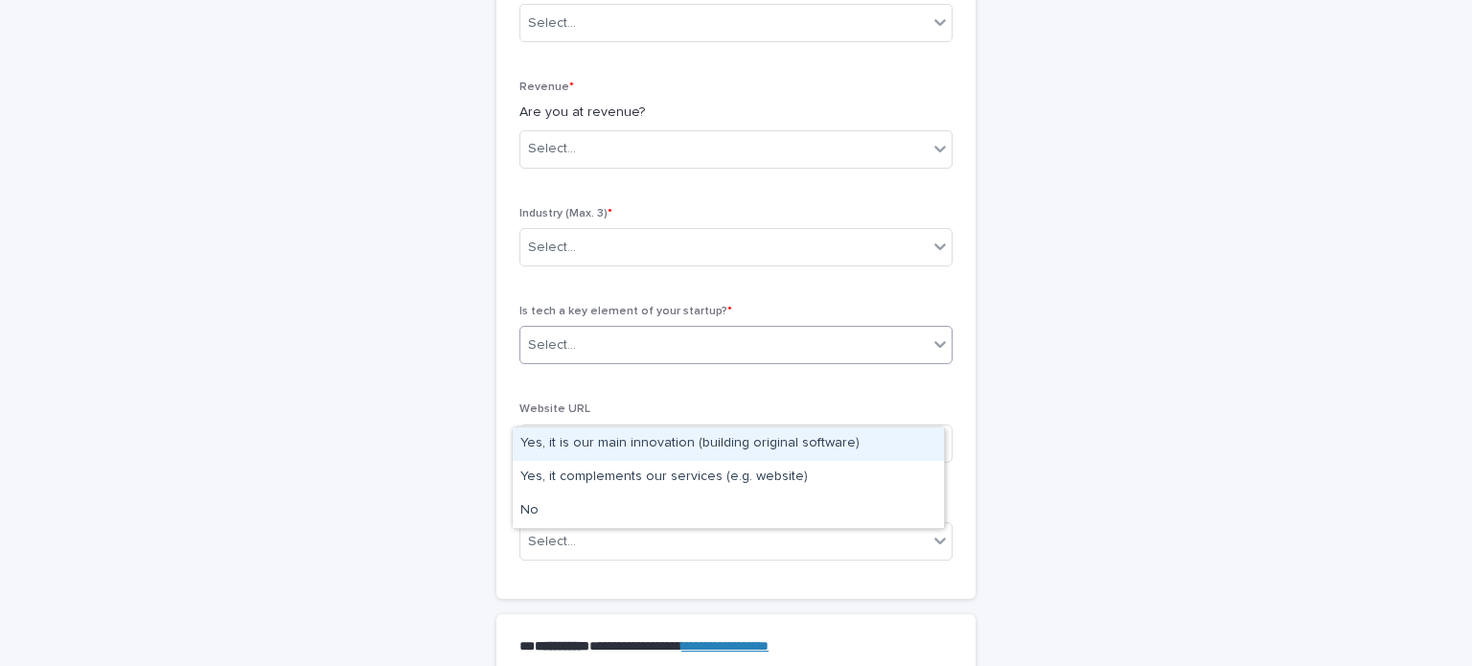
scroll to position [1030, 0]
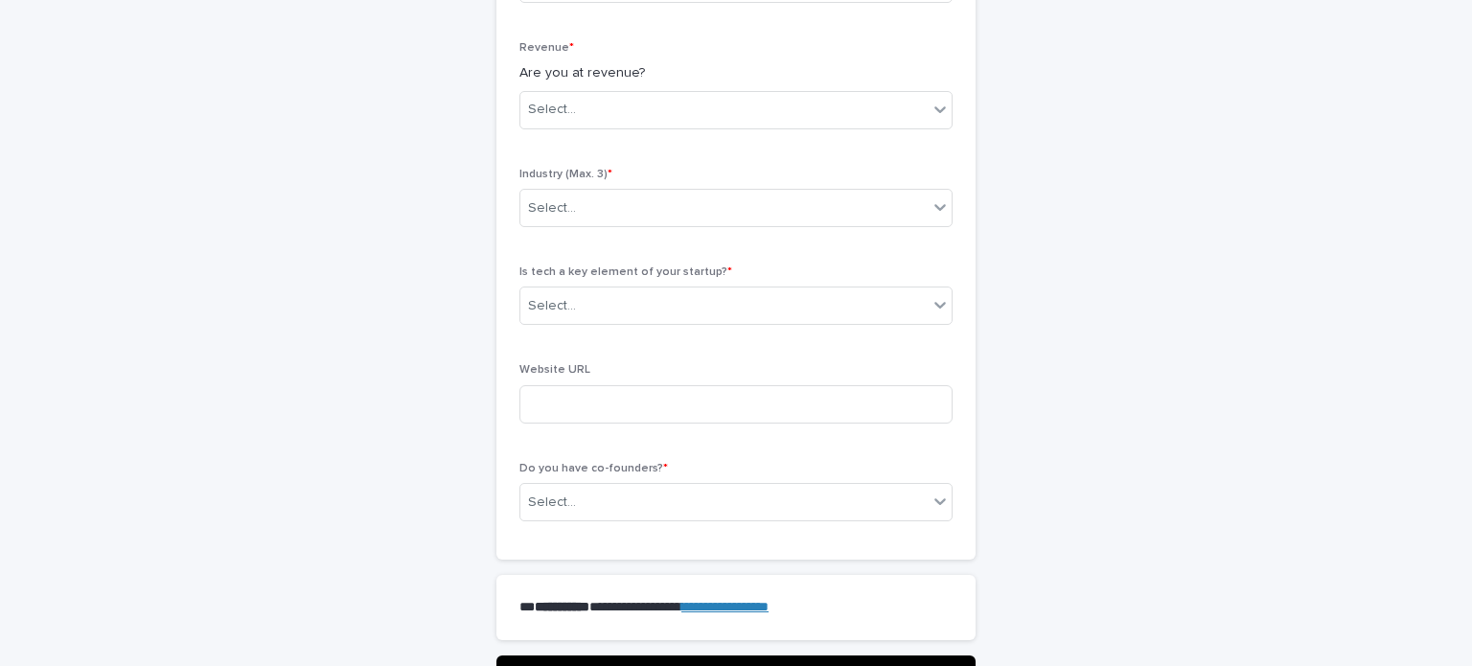
click at [931, 494] on icon at bounding box center [940, 501] width 19 height 19
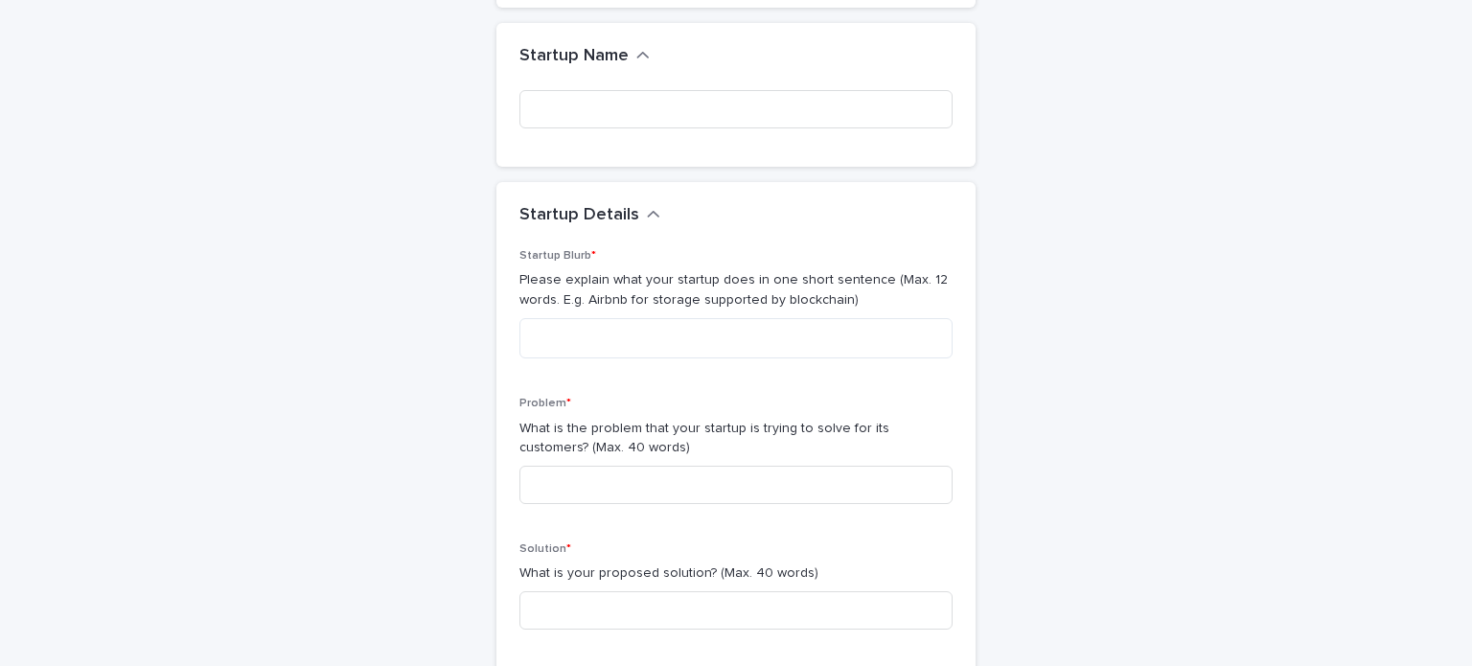
scroll to position [0, 0]
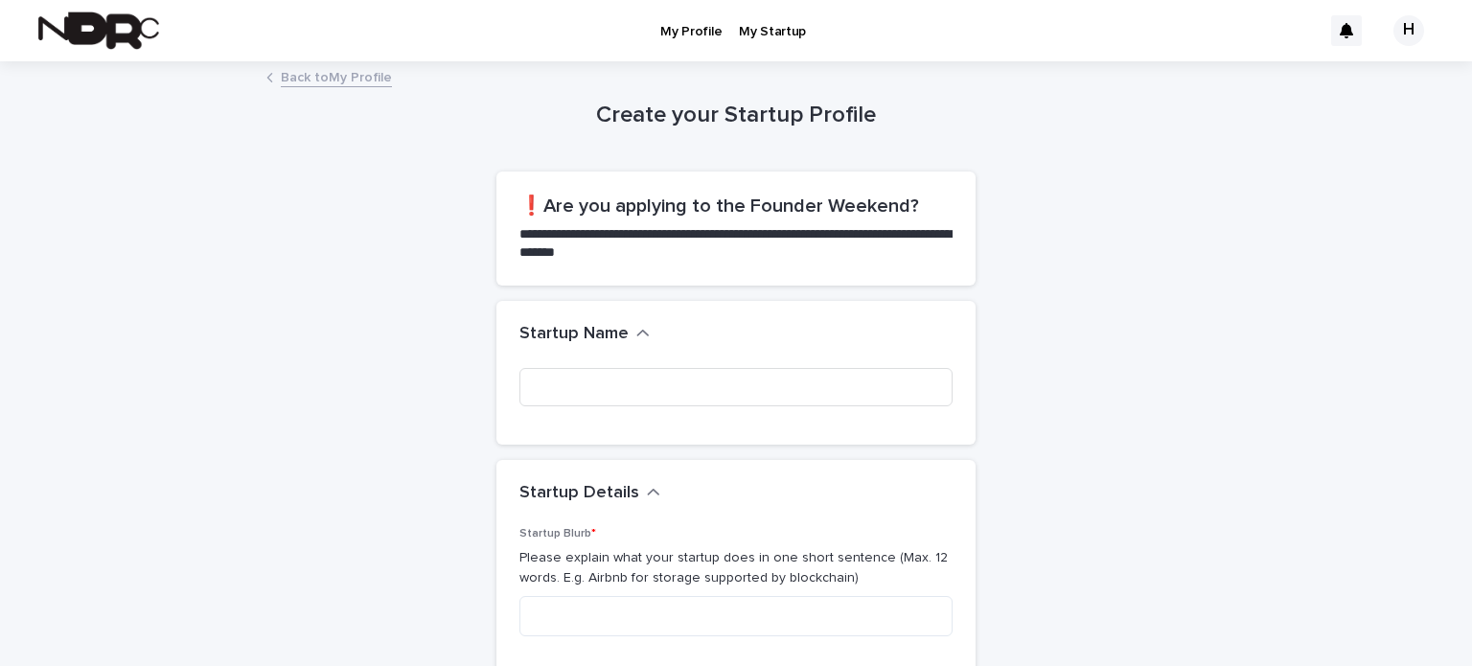
click at [704, 35] on p "My Profile" at bounding box center [690, 20] width 61 height 40
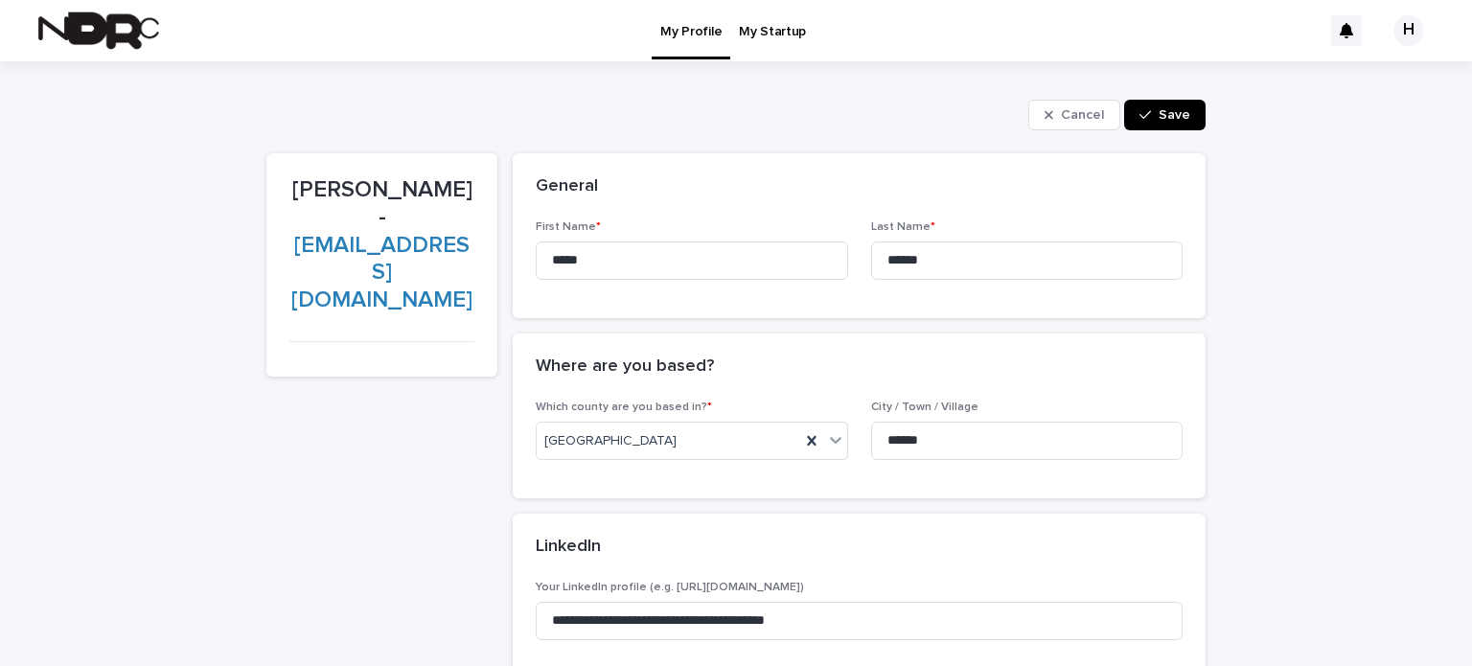
click at [1166, 115] on span "Save" at bounding box center [1175, 114] width 32 height 13
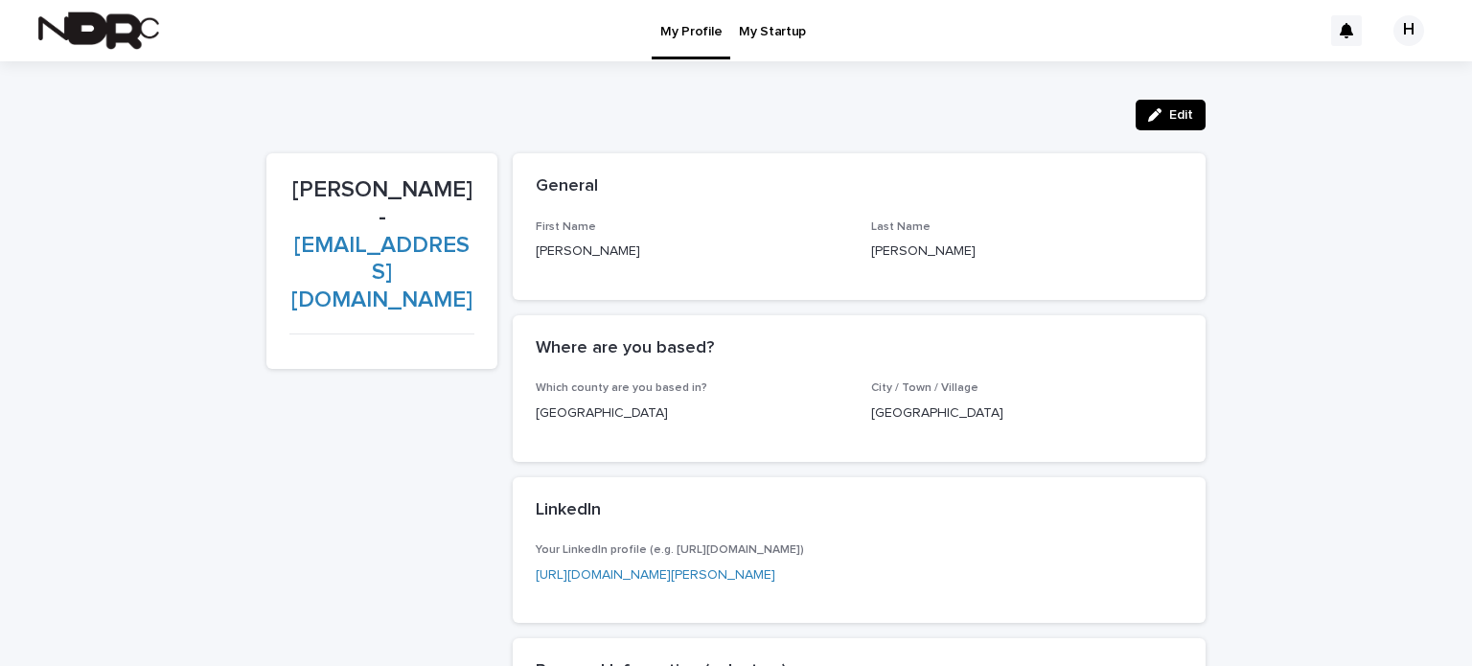
click at [1394, 30] on div "H" at bounding box center [1409, 30] width 31 height 31
click at [1349, 85] on p "Log Out" at bounding box center [1390, 81] width 121 height 33
